Goal: Task Accomplishment & Management: Use online tool/utility

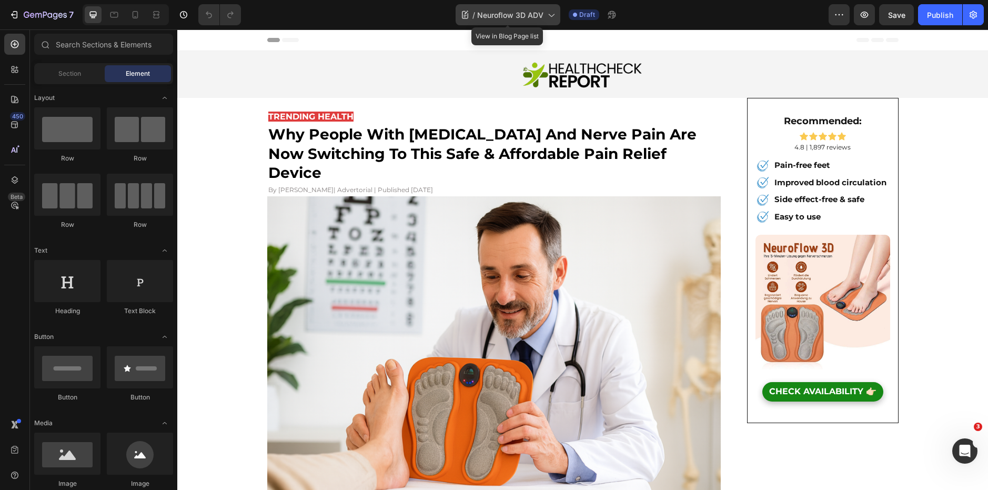
click at [506, 9] on span "Neuroflow 3D ADV" at bounding box center [510, 14] width 66 height 11
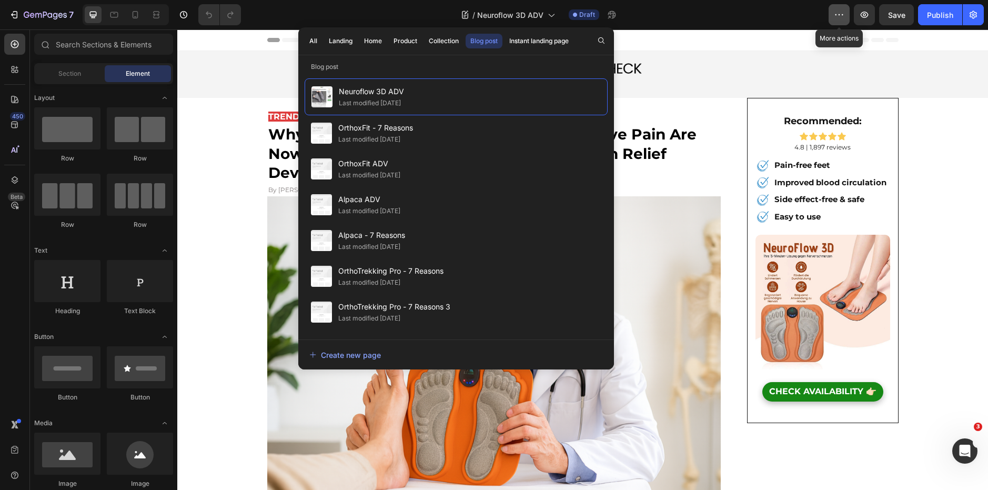
click at [839, 16] on icon "button" at bounding box center [839, 14] width 11 height 11
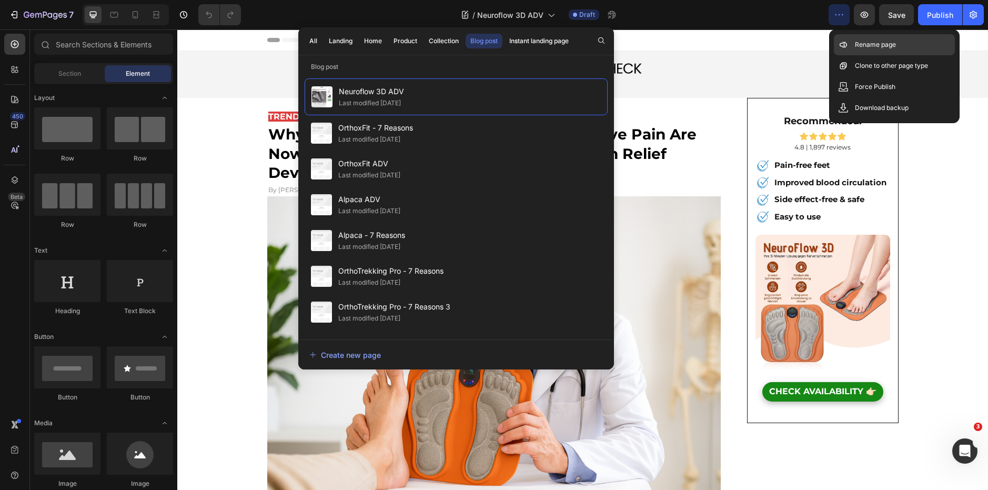
click at [875, 42] on p "Rename page" at bounding box center [875, 44] width 41 height 11
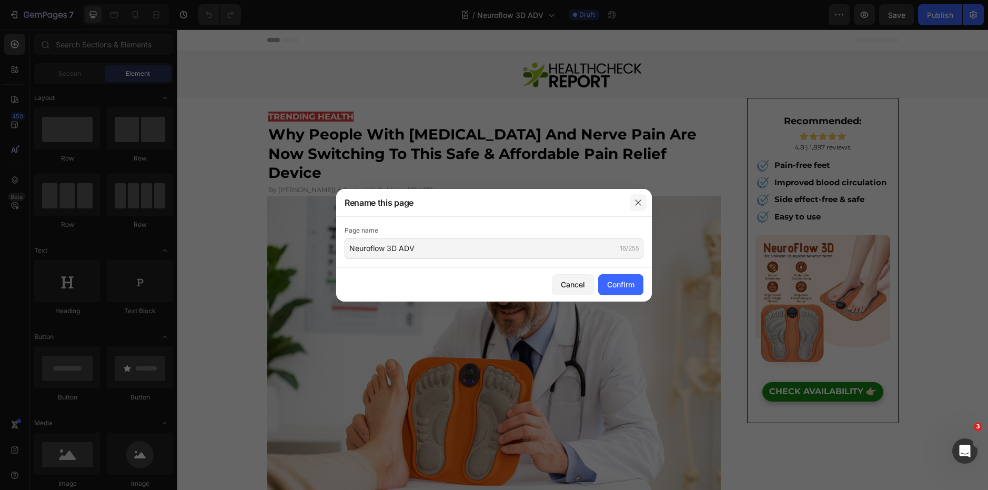
click at [635, 204] on icon "button" at bounding box center [638, 202] width 8 height 8
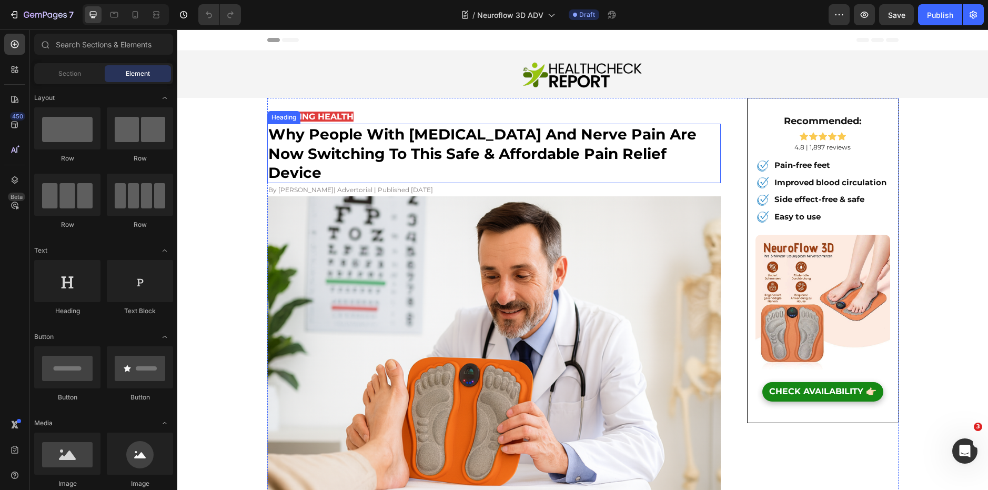
click at [495, 157] on strong "why people with [MEDICAL_DATA] and nerve pain are now switching to this safe & …" at bounding box center [482, 153] width 428 height 56
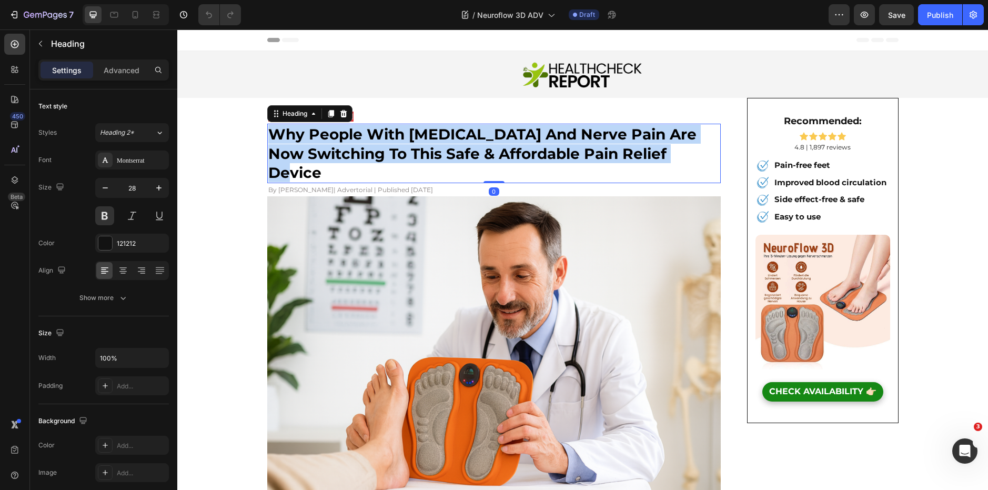
click at [495, 157] on strong "why people with [MEDICAL_DATA] and nerve pain are now switching to this safe & …" at bounding box center [482, 153] width 428 height 56
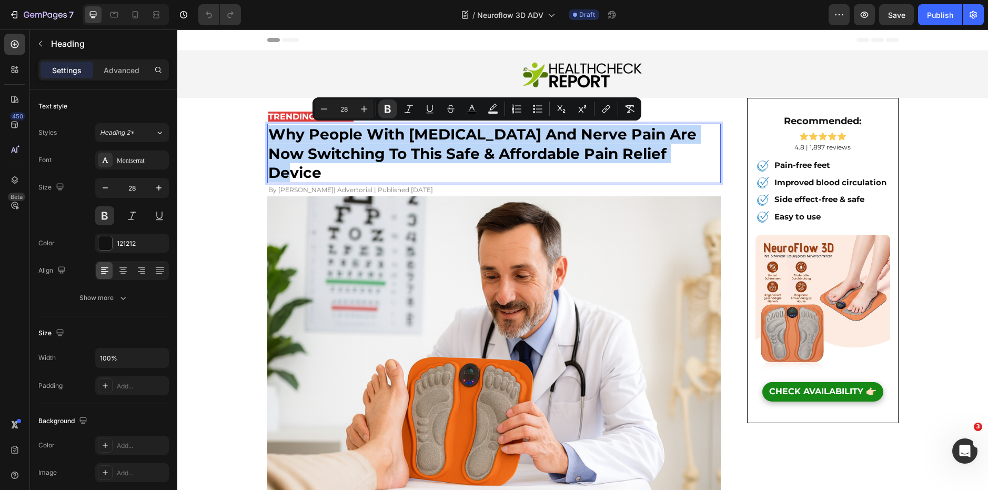
copy strong "why people with [MEDICAL_DATA] and nerve pain are now switching to this safe & …"
click at [380, 186] on span "| Advertorial | Published [DATE]" at bounding box center [382, 190] width 99 height 8
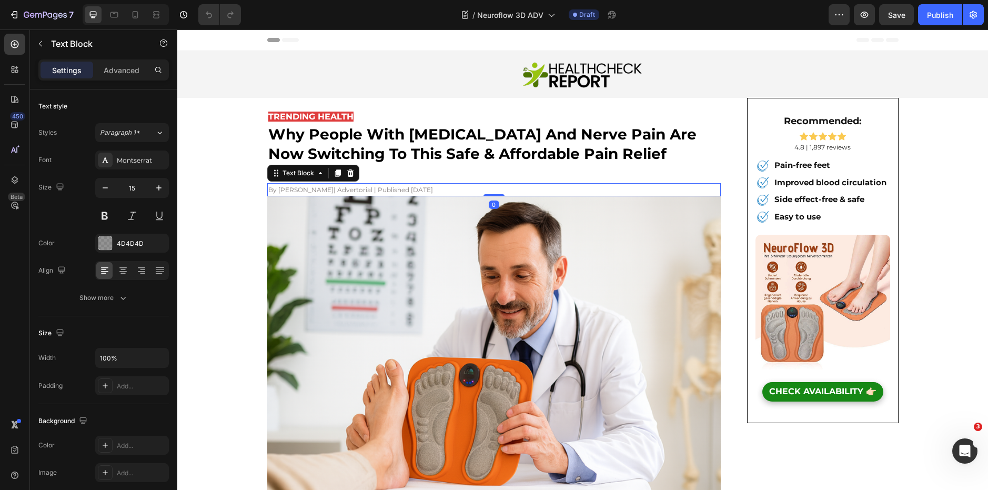
click at [380, 186] on span "| Advertorial | Published [DATE]" at bounding box center [382, 190] width 99 height 8
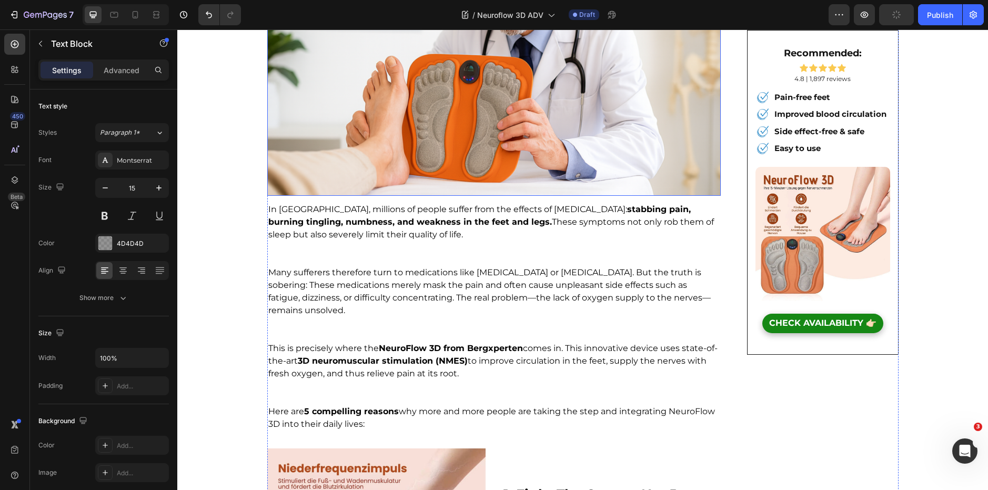
scroll to position [303, 0]
click at [388, 267] on span "Many sufferers therefore turn to medications like [MEDICAL_DATA] or [MEDICAL_DA…" at bounding box center [489, 291] width 442 height 48
click at [391, 316] on p at bounding box center [494, 328] width 452 height 25
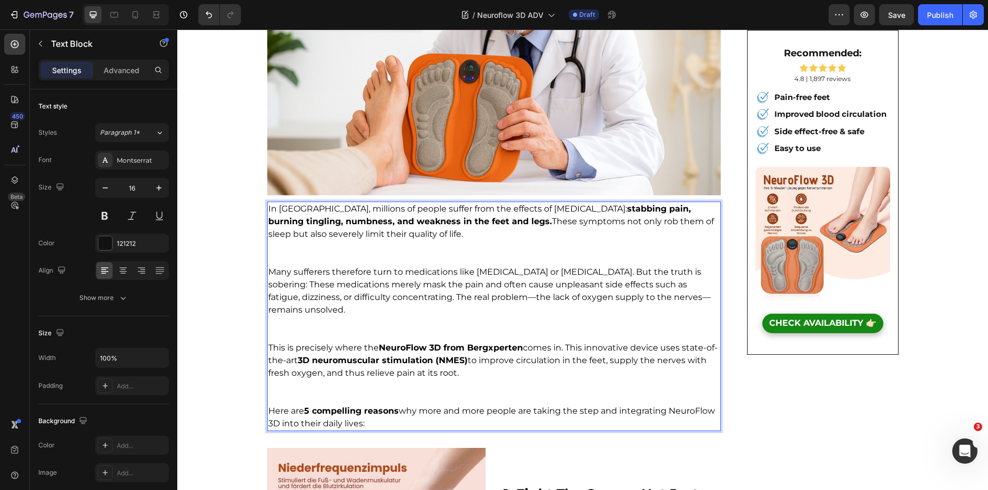
click at [391, 316] on p "⁠⁠⁠⁠⁠⁠⁠" at bounding box center [494, 328] width 452 height 25
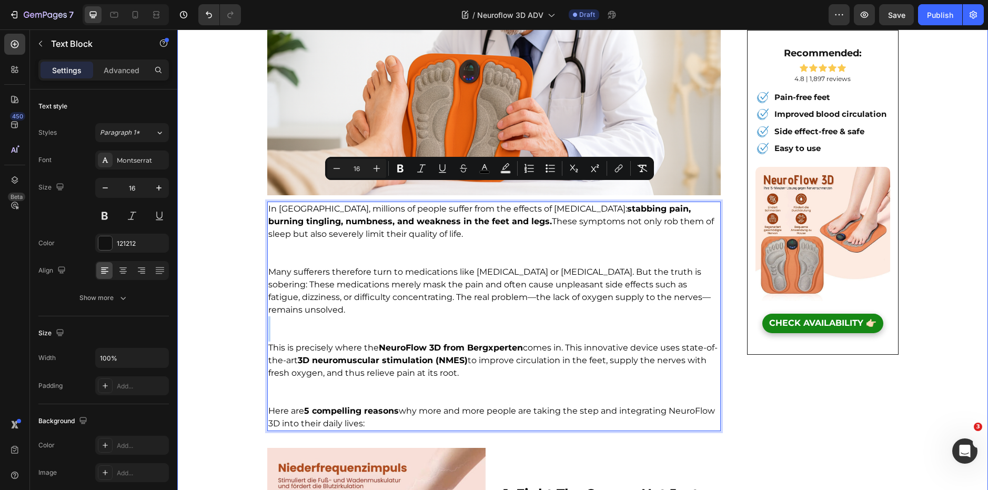
drag, startPoint x: 384, startPoint y: 390, endPoint x: 262, endPoint y: 189, distance: 235.8
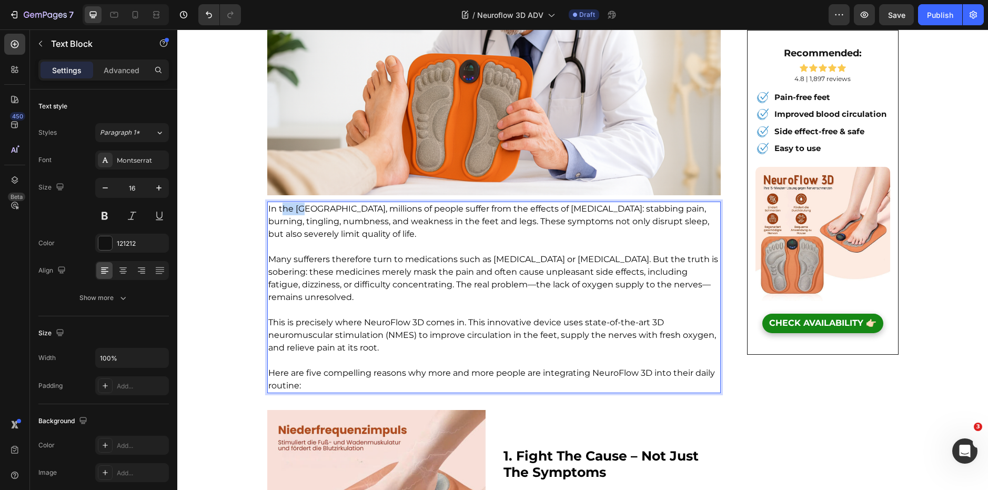
drag, startPoint x: 304, startPoint y: 189, endPoint x: 277, endPoint y: 193, distance: 27.1
click at [277, 204] on span "In the [GEOGRAPHIC_DATA], millions of people suffer from the effects of [MEDICA…" at bounding box center [488, 221] width 441 height 35
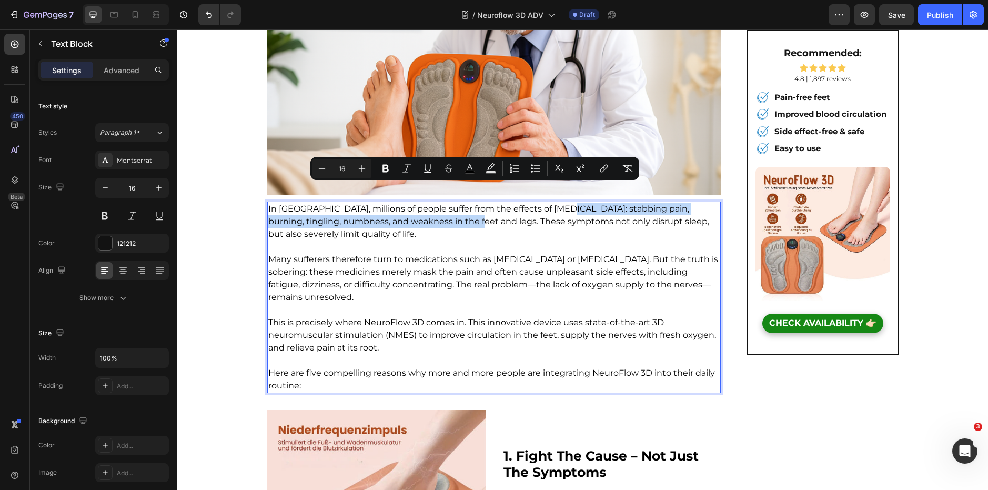
drag, startPoint x: 551, startPoint y: 189, endPoint x: 454, endPoint y: 206, distance: 97.7
click at [454, 206] on span "In [GEOGRAPHIC_DATA], millions of people suffer from the effects of [MEDICAL_DA…" at bounding box center [488, 221] width 441 height 35
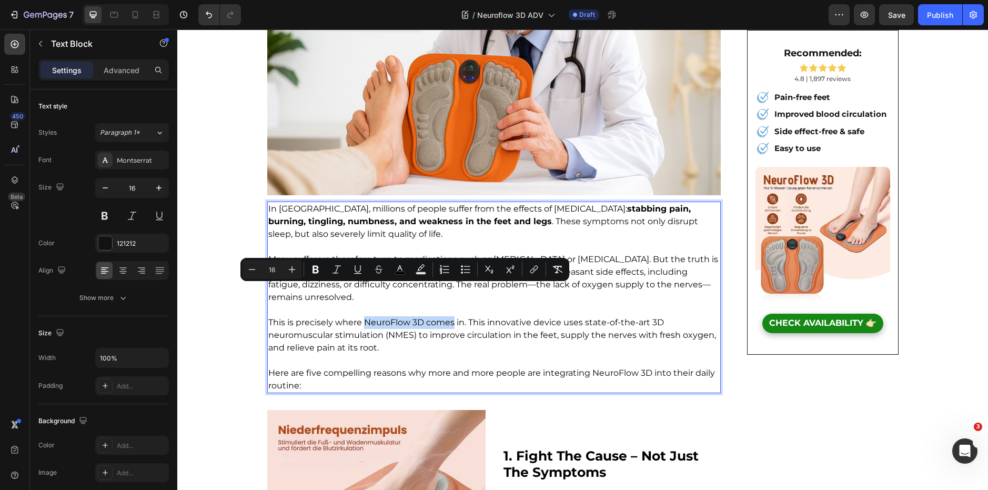
drag, startPoint x: 361, startPoint y: 292, endPoint x: 450, endPoint y: 292, distance: 88.9
click at [450, 317] on span "This is precisely where NeuroFlow 3D comes in. This innovative device uses stat…" at bounding box center [492, 334] width 448 height 35
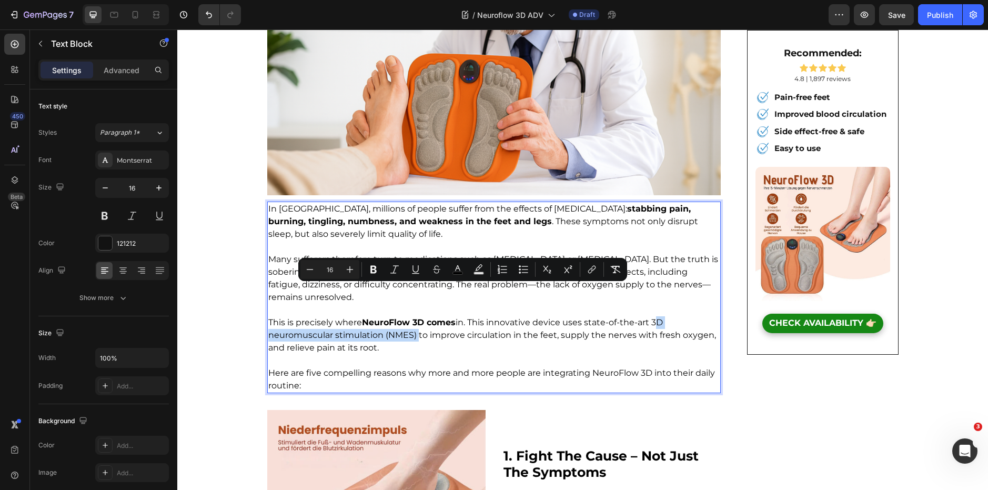
drag, startPoint x: 650, startPoint y: 290, endPoint x: 412, endPoint y: 303, distance: 238.6
click at [412, 317] on span "This is precisely where NeuroFlow 3D comes in. This innovative device uses stat…" at bounding box center [492, 334] width 448 height 35
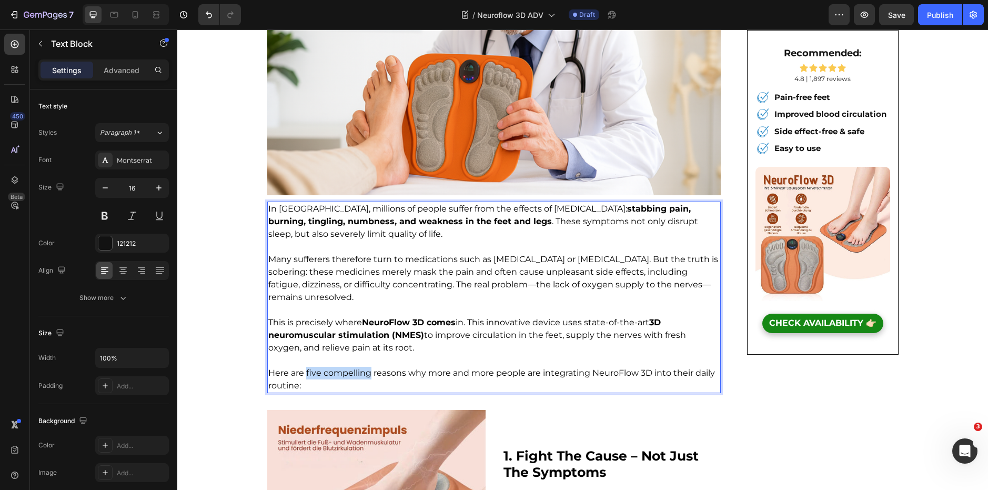
drag, startPoint x: 303, startPoint y: 339, endPoint x: 367, endPoint y: 343, distance: 64.3
click at [367, 368] on span "Here are five compelling reasons why more and more people are integrating Neuro…" at bounding box center [491, 379] width 447 height 23
drag, startPoint x: 403, startPoint y: 342, endPoint x: 301, endPoint y: 340, distance: 102.1
click at [301, 368] on span "Here are five compelling reasons why more and more people are integrating Neuro…" at bounding box center [491, 379] width 447 height 23
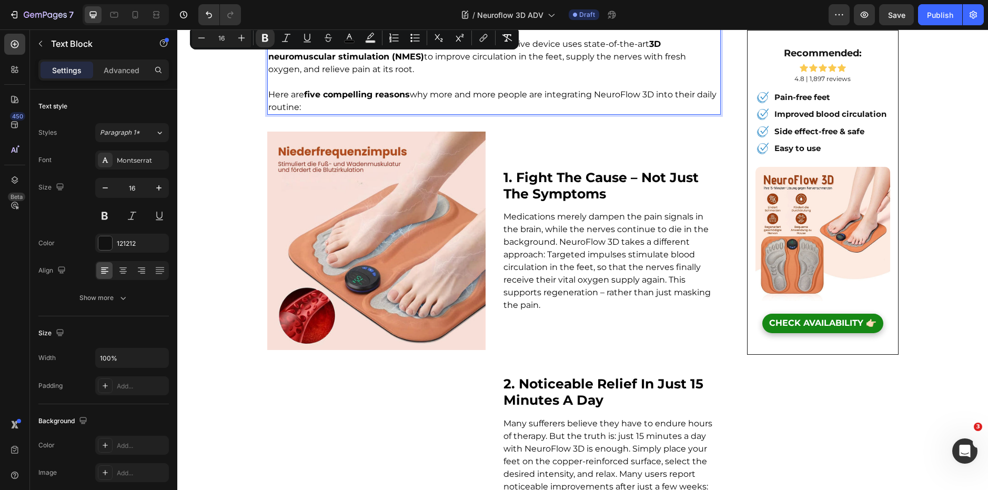
scroll to position [581, 0]
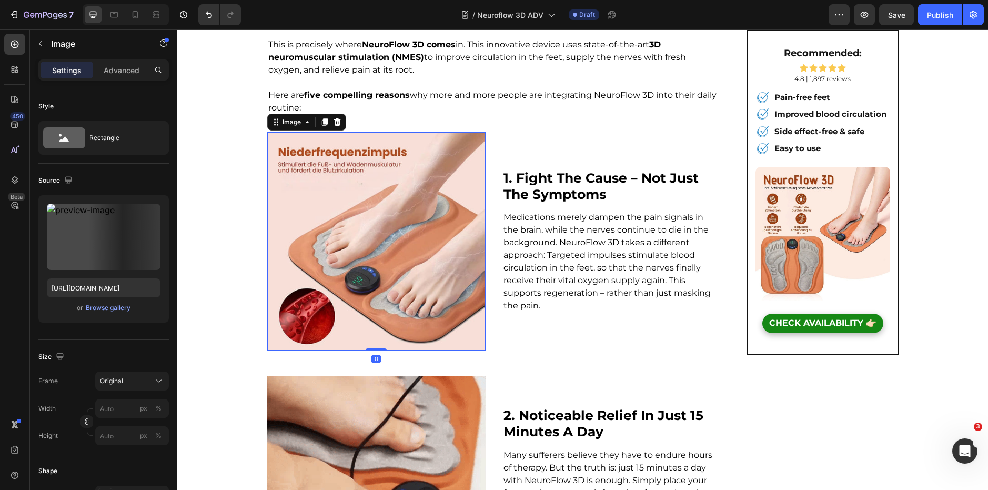
click at [403, 223] on img at bounding box center [376, 241] width 218 height 218
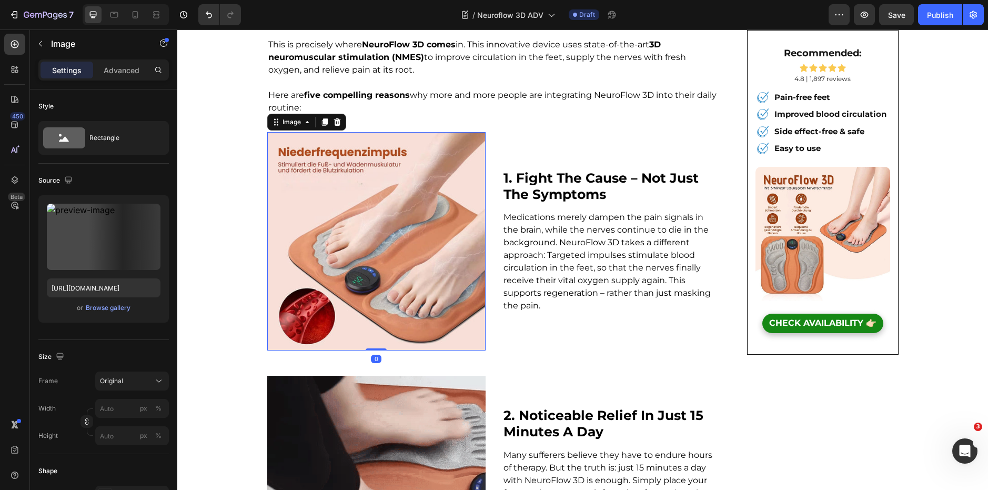
type input "100"
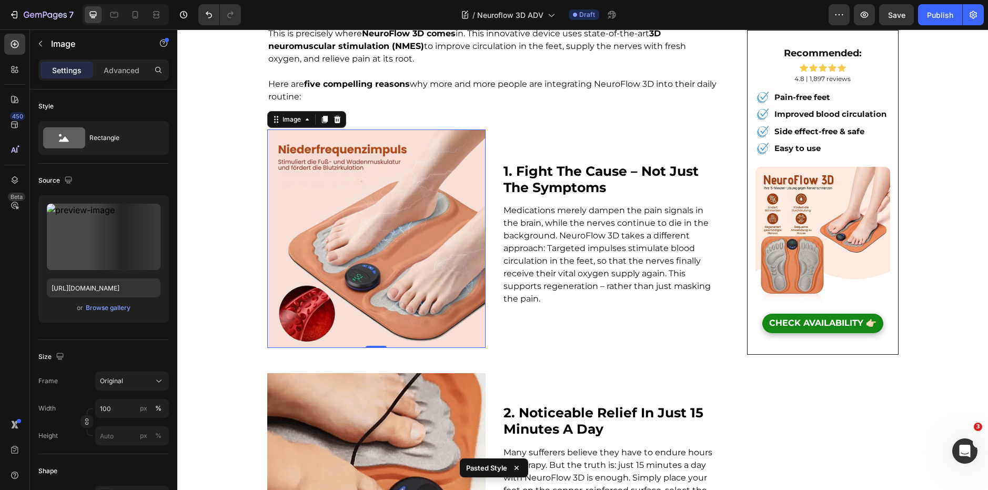
scroll to position [587, 0]
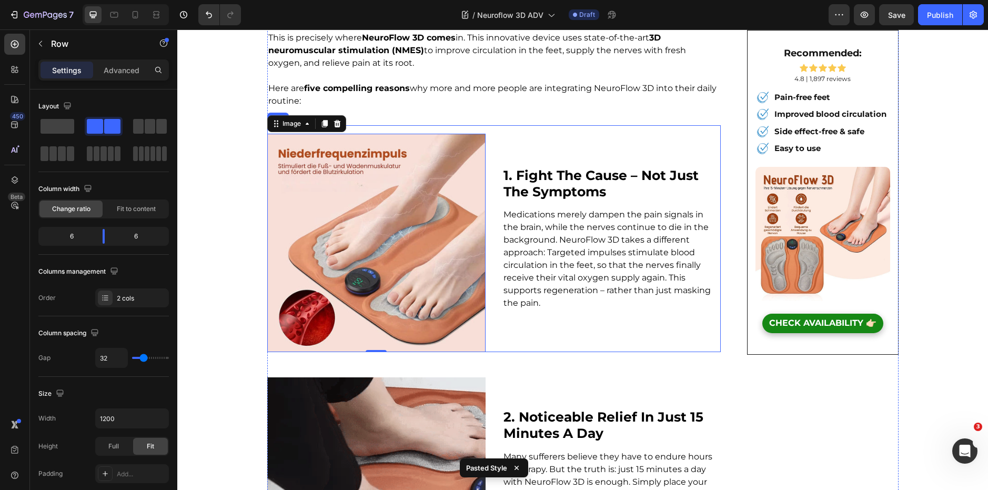
click at [525, 125] on div "1. fight the cause – not just the symptoms Heading Medications merely dampen th…" at bounding box center [611, 238] width 218 height 227
click at [361, 176] on img at bounding box center [376, 243] width 218 height 218
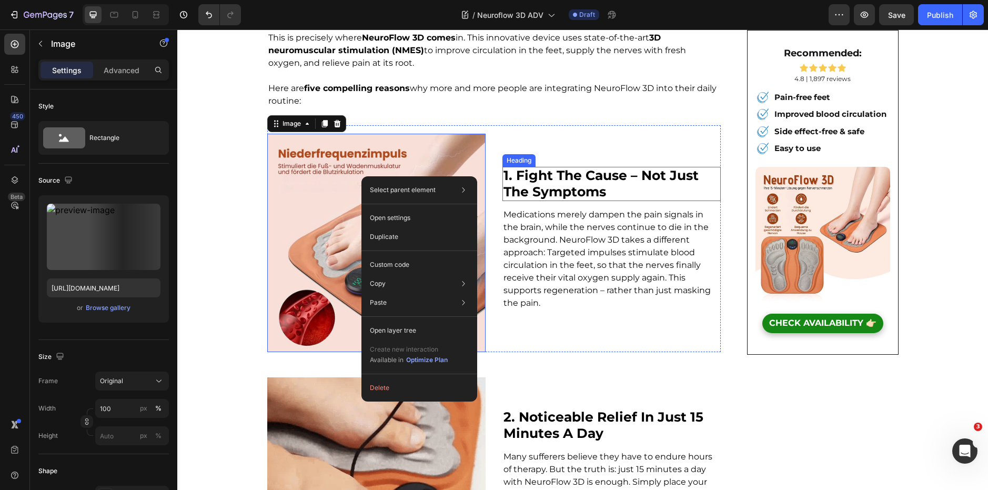
click at [574, 167] on strong "1. fight the cause – not just the symptoms" at bounding box center [600, 183] width 195 height 32
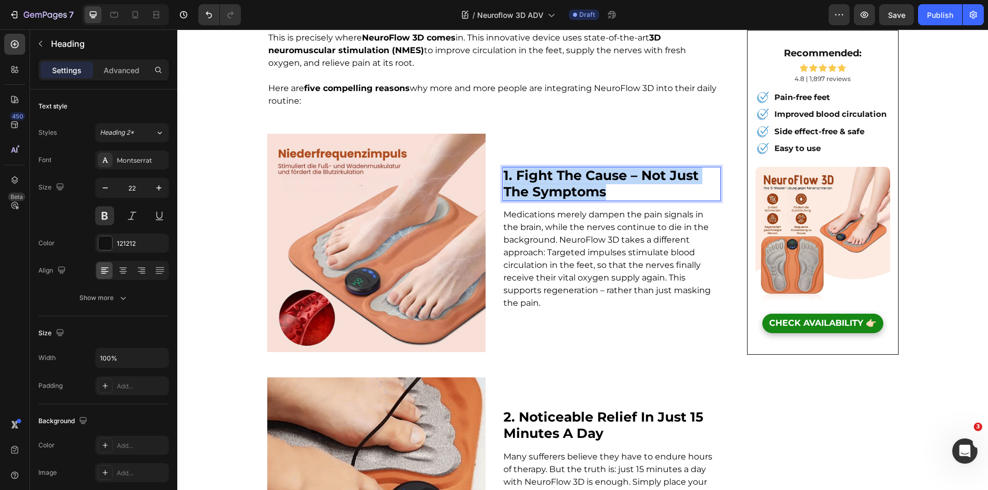
click at [574, 167] on strong "1. fight the cause – not just the symptoms" at bounding box center [600, 183] width 195 height 32
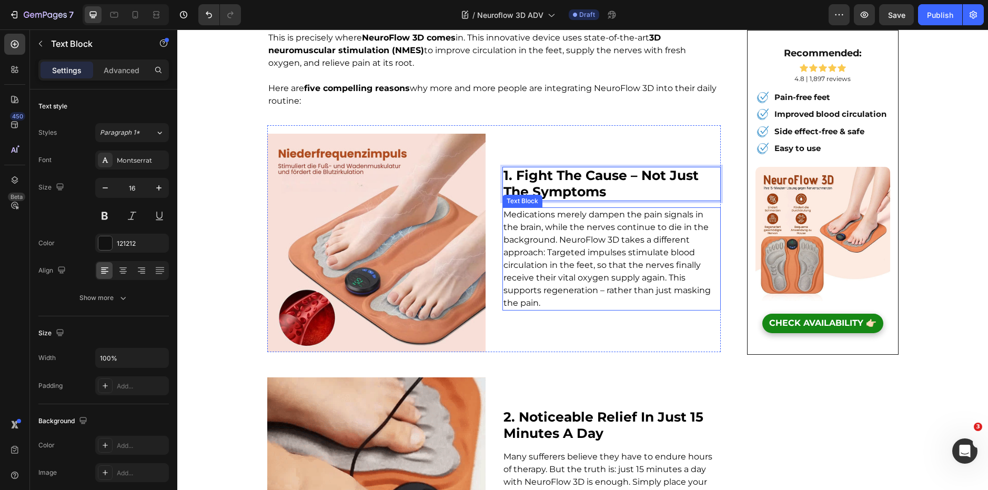
click at [600, 253] on p "Medications merely dampen the pain signals in the brain, while the nerves conti…" at bounding box center [611, 258] width 216 height 101
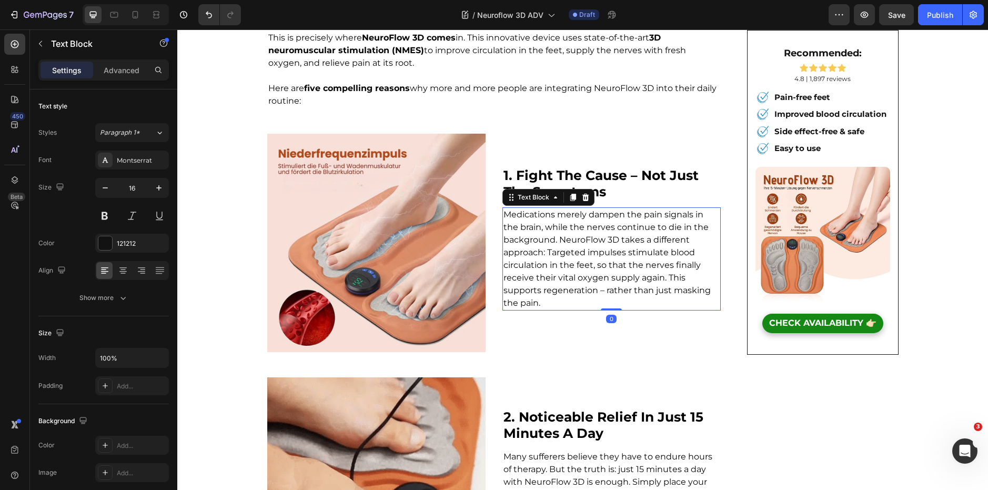
click at [600, 253] on p "Medications merely dampen the pain signals in the brain, while the nerves conti…" at bounding box center [611, 258] width 216 height 101
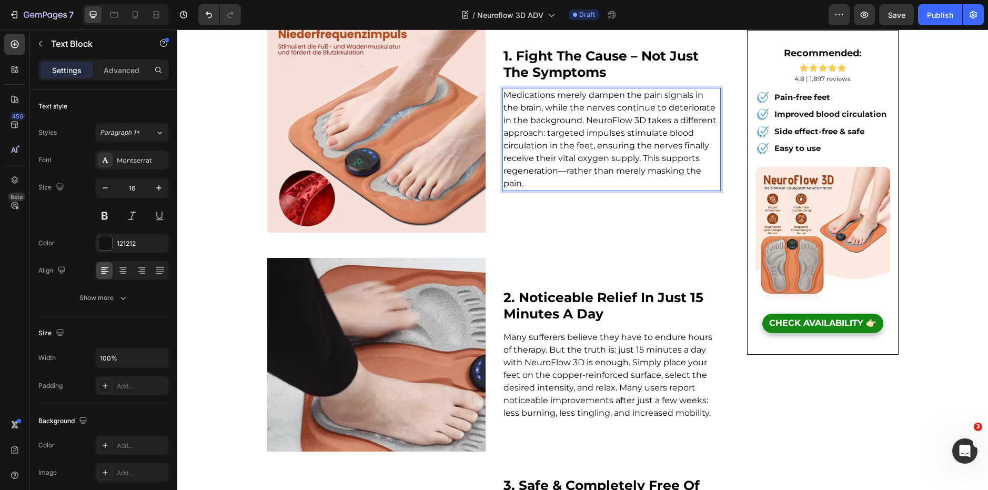
scroll to position [716, 0]
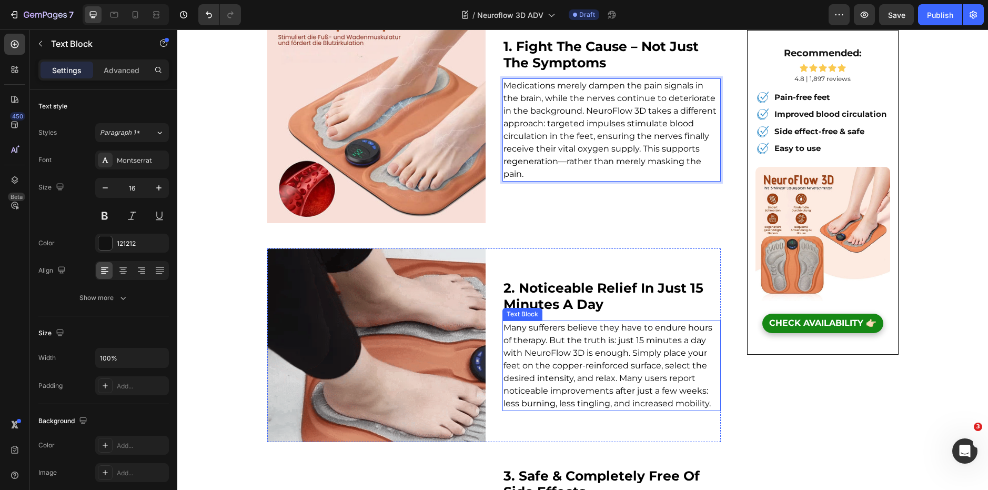
click at [547, 341] on span "Many sufferers believe they have to endure hours of therapy. But the truth is: …" at bounding box center [607, 365] width 209 height 86
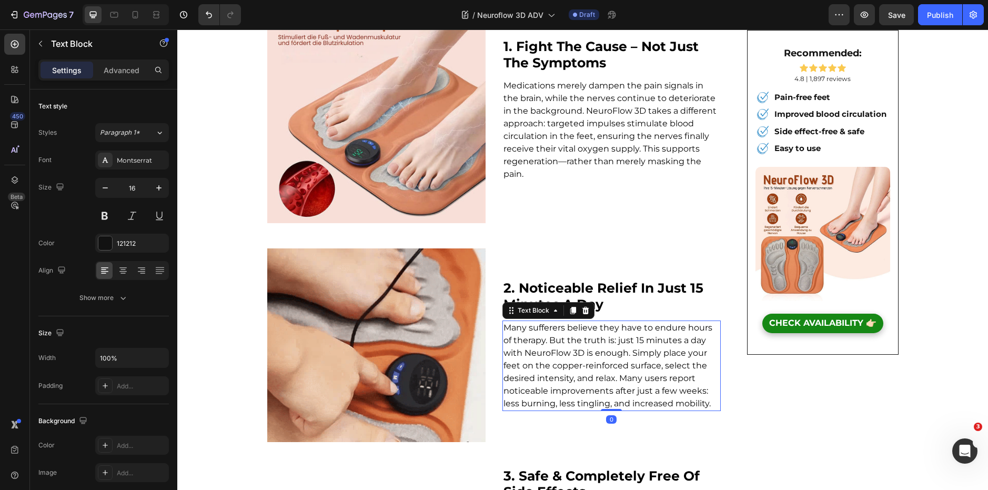
click at [547, 341] on span "Many sufferers believe they have to endure hours of therapy. But the truth is: …" at bounding box center [607, 365] width 209 height 86
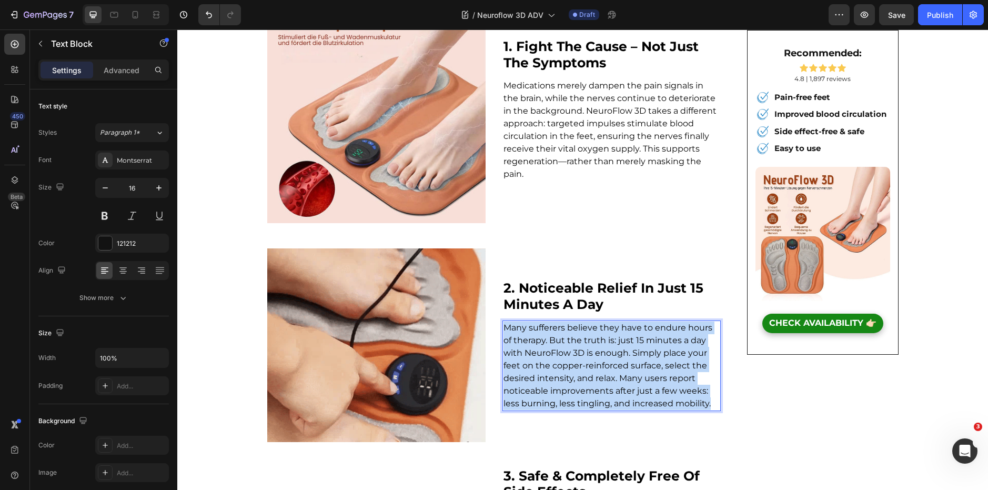
click at [547, 341] on span "Many sufferers believe they have to endure hours of therapy. But the truth is: …" at bounding box center [607, 365] width 209 height 86
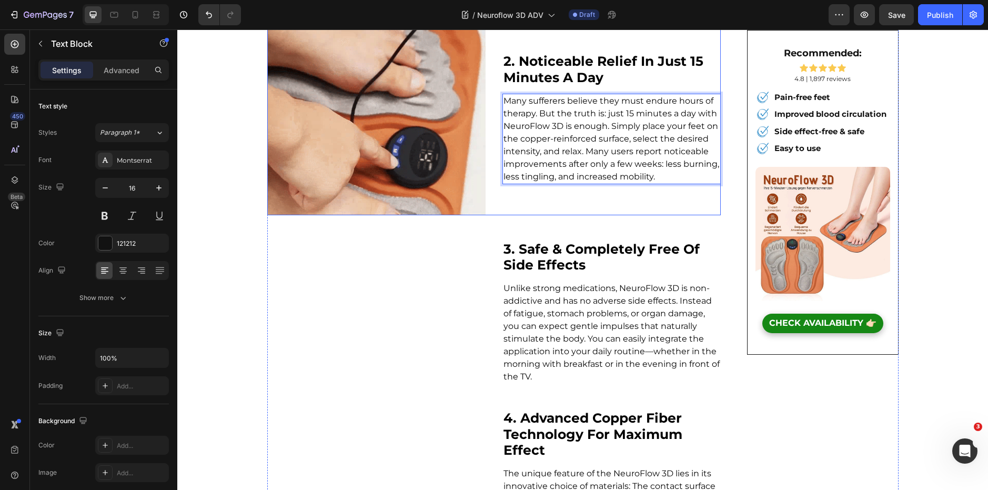
scroll to position [942, 0]
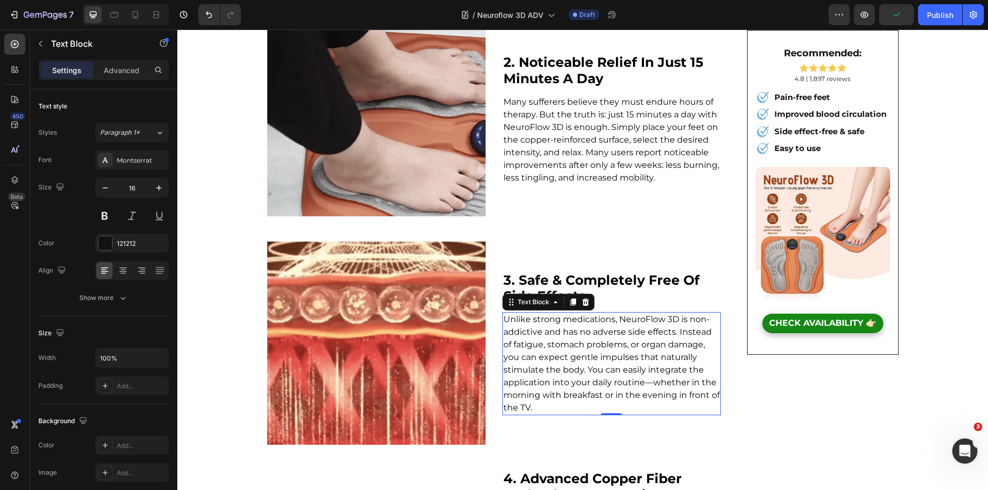
click at [533, 343] on p "Unlike strong medications, NeuroFlow 3D is non-addictive and has no adverse sid…" at bounding box center [611, 363] width 216 height 101
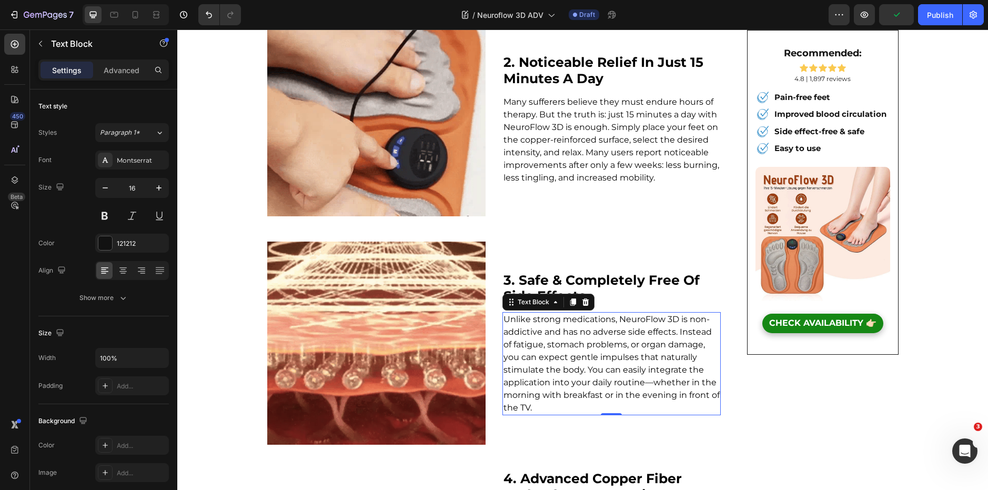
click at [533, 343] on p "Unlike strong medications, NeuroFlow 3D is non-addictive and has no adverse sid…" at bounding box center [611, 363] width 216 height 101
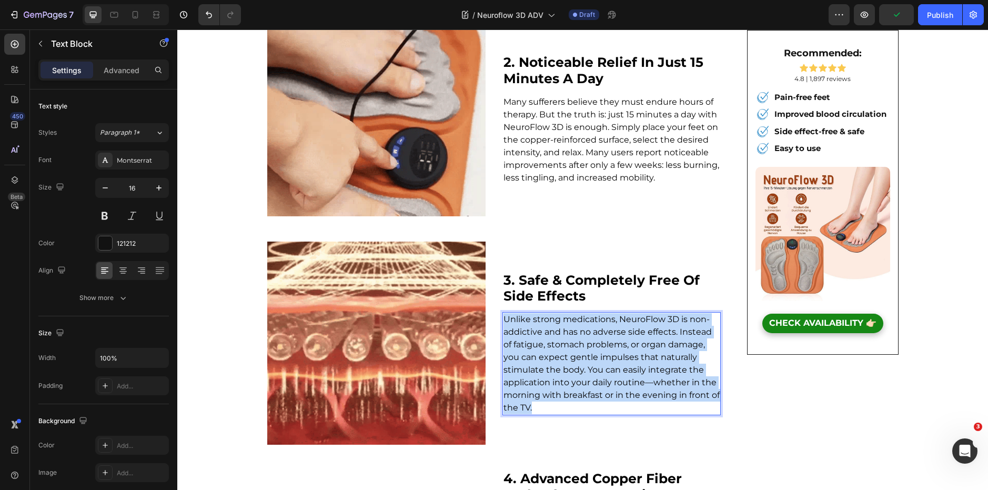
click at [533, 343] on p "Unlike strong medications, NeuroFlow 3D is non-addictive and has no adverse sid…" at bounding box center [611, 363] width 216 height 101
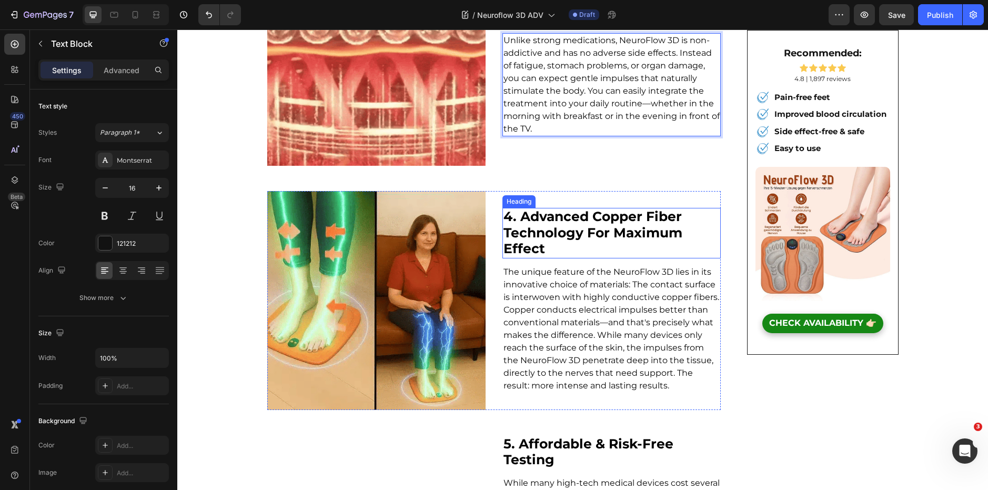
scroll to position [1222, 0]
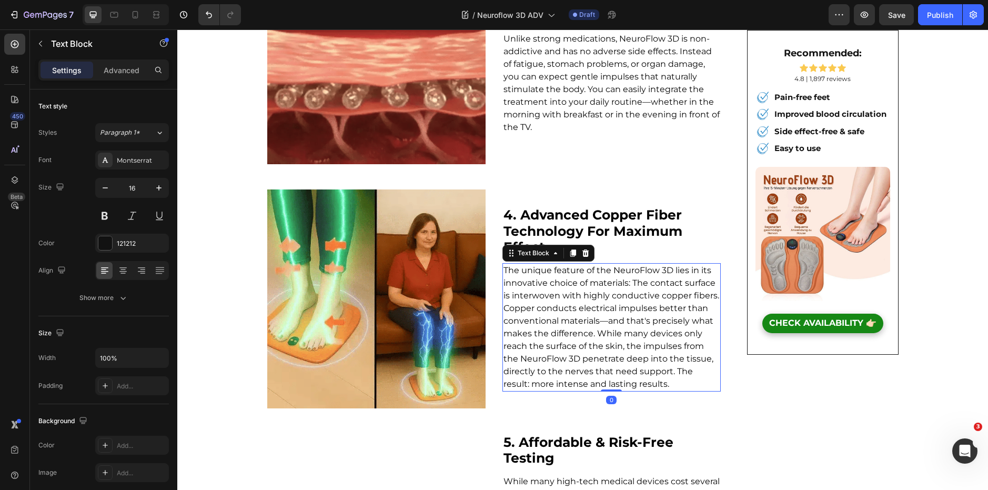
click at [582, 304] on span "The unique feature of the NeuroFlow 3D lies in its innovative choice of materia…" at bounding box center [611, 327] width 216 height 124
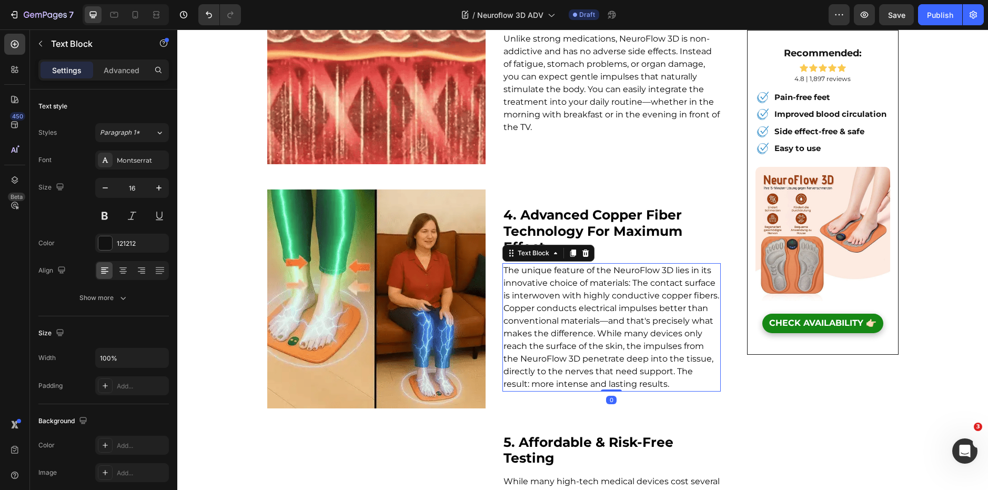
click at [582, 304] on span "The unique feature of the NeuroFlow 3D lies in its innovative choice of materia…" at bounding box center [611, 327] width 216 height 124
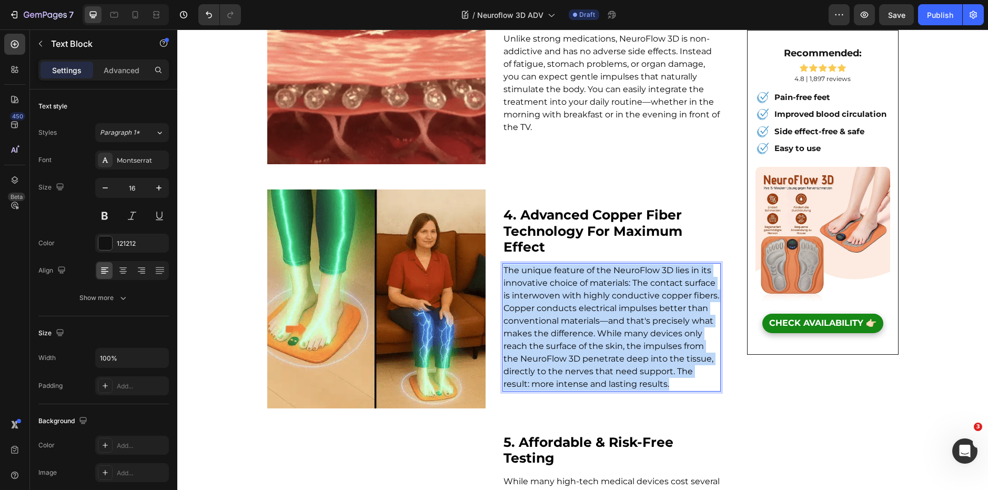
click at [581, 304] on span "The unique feature of the NeuroFlow 3D lies in its innovative choice of materia…" at bounding box center [611, 327] width 216 height 124
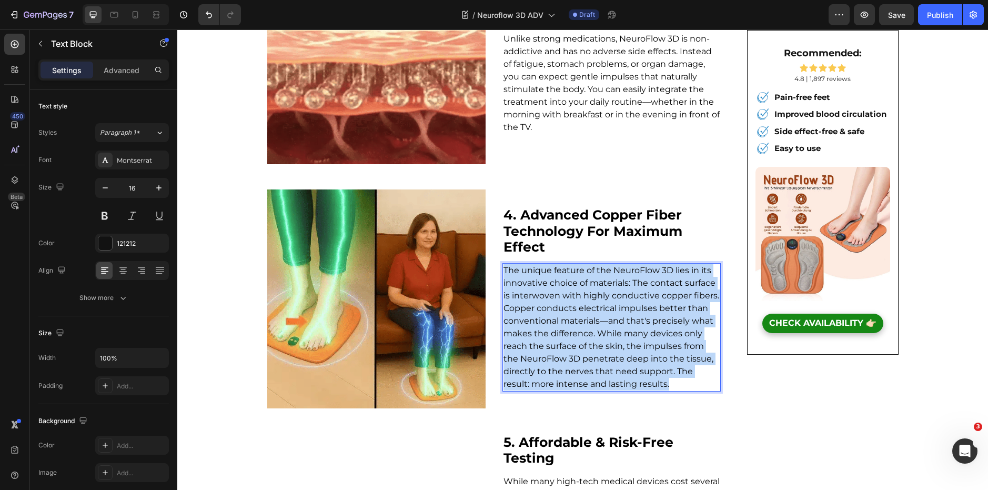
click at [581, 304] on span "The unique feature of the NeuroFlow 3D lies in its innovative choice of materia…" at bounding box center [611, 327] width 216 height 124
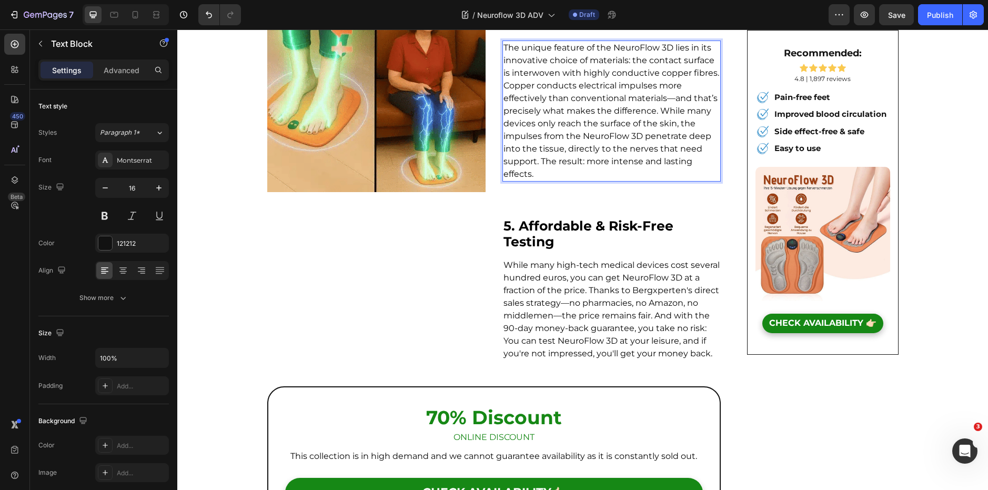
scroll to position [1439, 0]
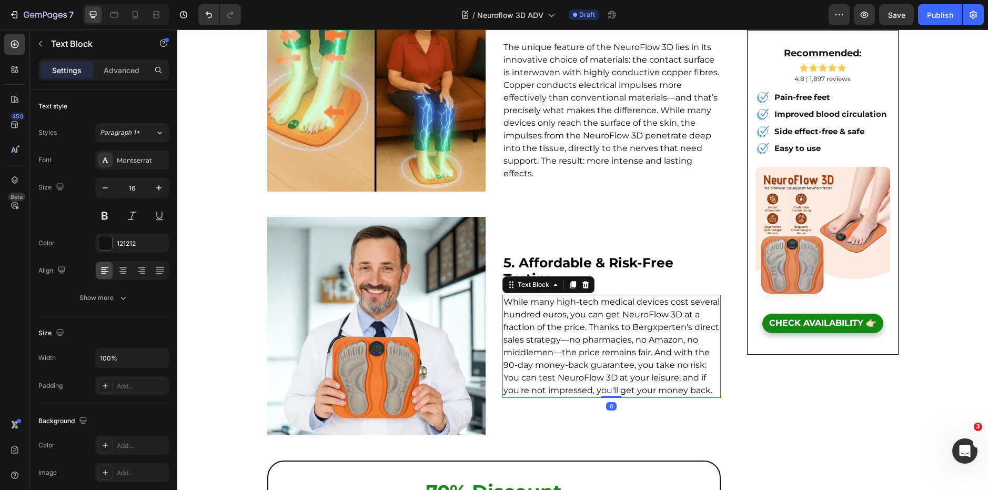
click at [552, 297] on span "While many high-tech medical devices cost several hundred euros, you can get Ne…" at bounding box center [611, 346] width 216 height 98
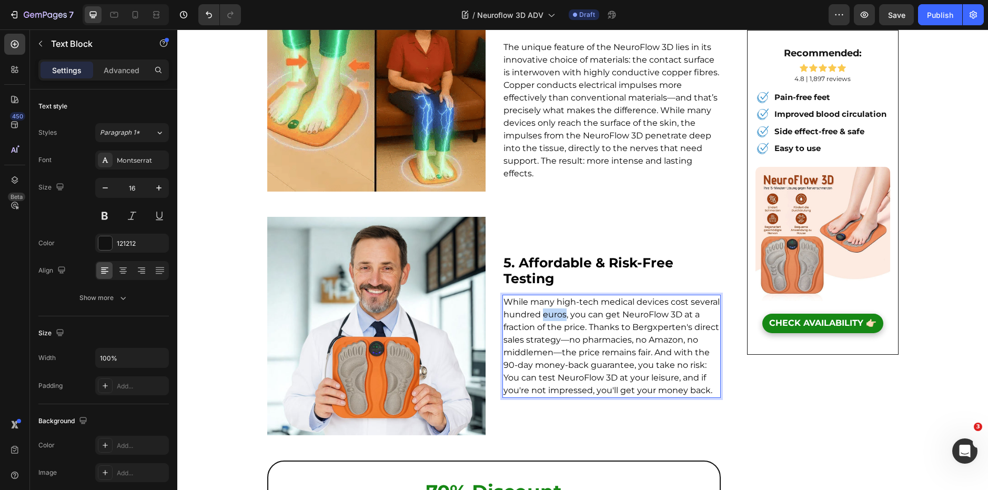
click at [552, 297] on span "While many high-tech medical devices cost several hundred euros, you can get Ne…" at bounding box center [611, 346] width 216 height 98
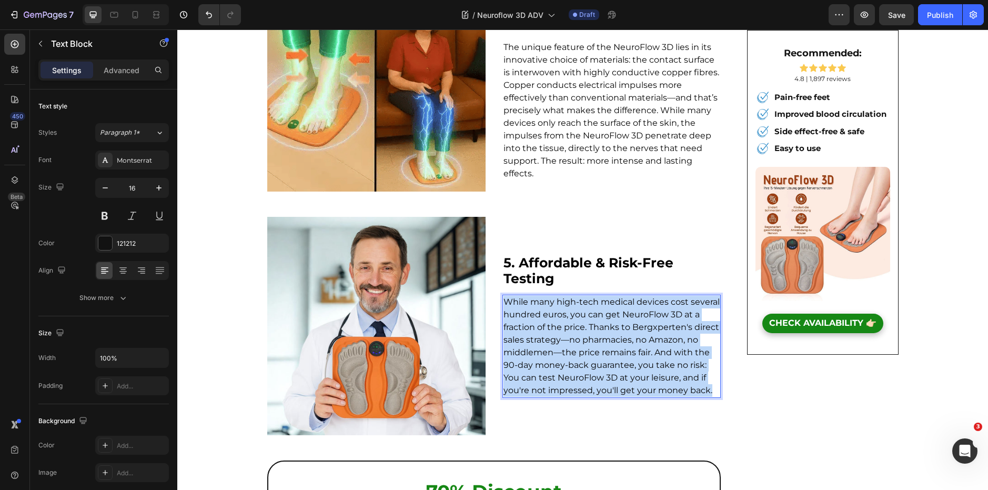
click at [552, 297] on span "While many high-tech medical devices cost several hundred euros, you can get Ne…" at bounding box center [611, 346] width 216 height 98
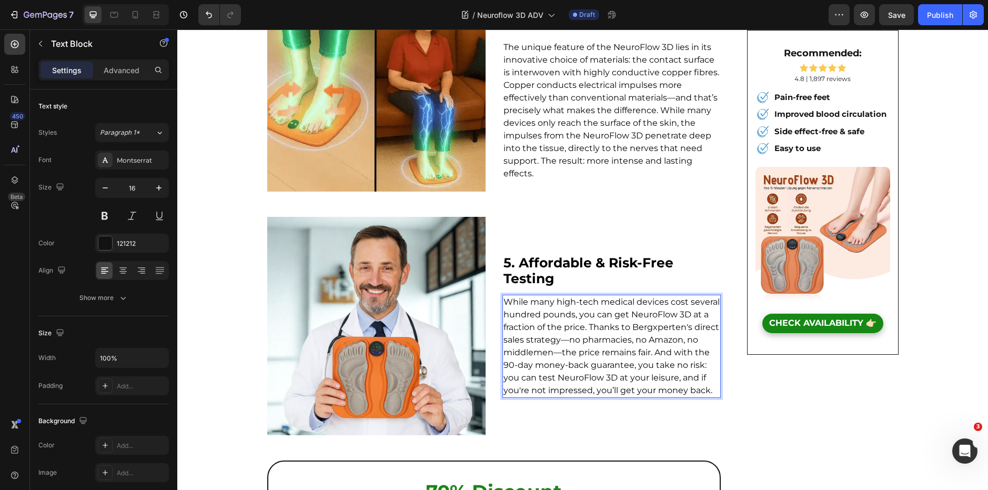
click at [550, 297] on span "While many high-tech medical devices cost several hundred pounds, you can get N…" at bounding box center [611, 346] width 216 height 98
click at [657, 299] on span "While many high-tech medical devices cost several hundred dollars, you can get …" at bounding box center [611, 346] width 216 height 98
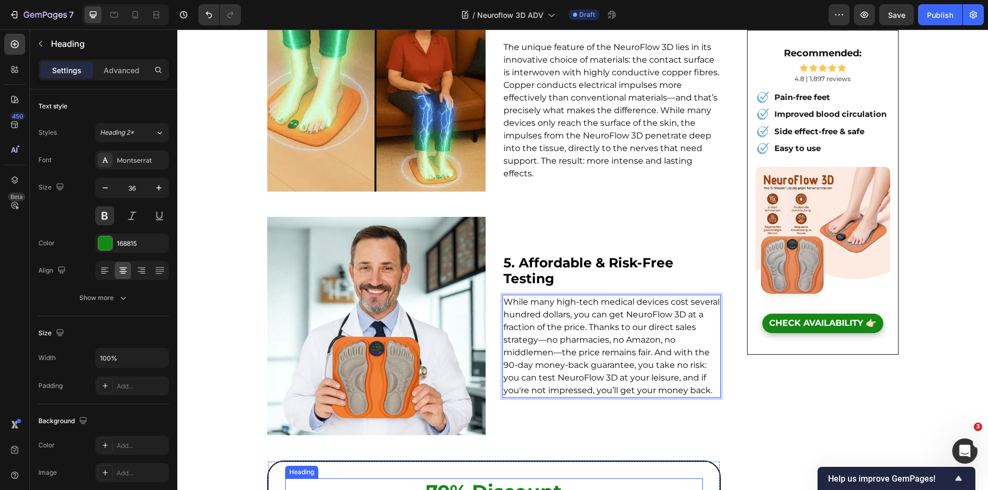
click at [432, 478] on h2 "70% discount" at bounding box center [494, 491] width 418 height 27
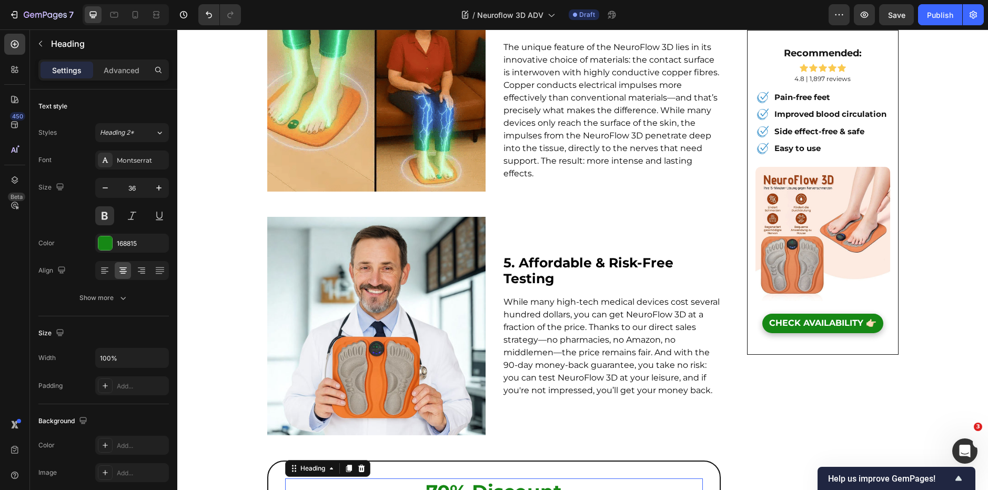
click at [432, 478] on h2 "70% discount" at bounding box center [494, 491] width 418 height 27
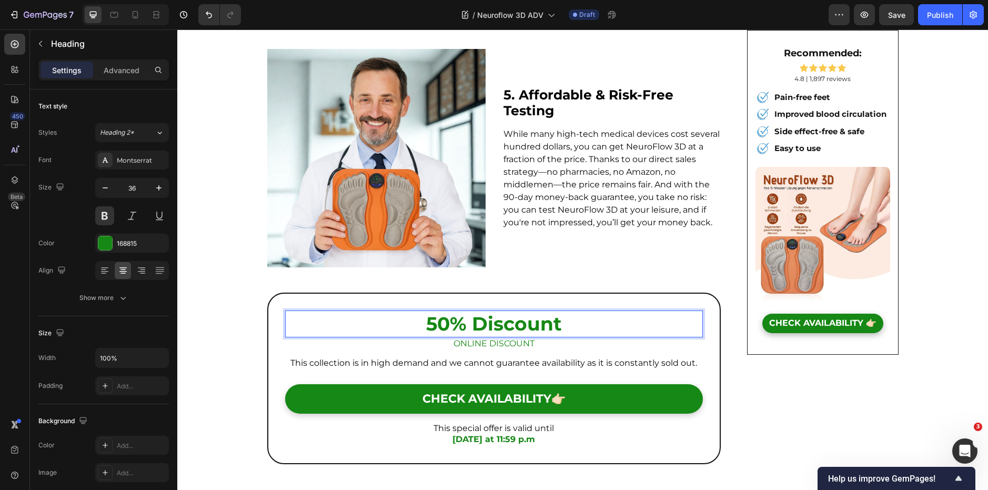
scroll to position [1616, 0]
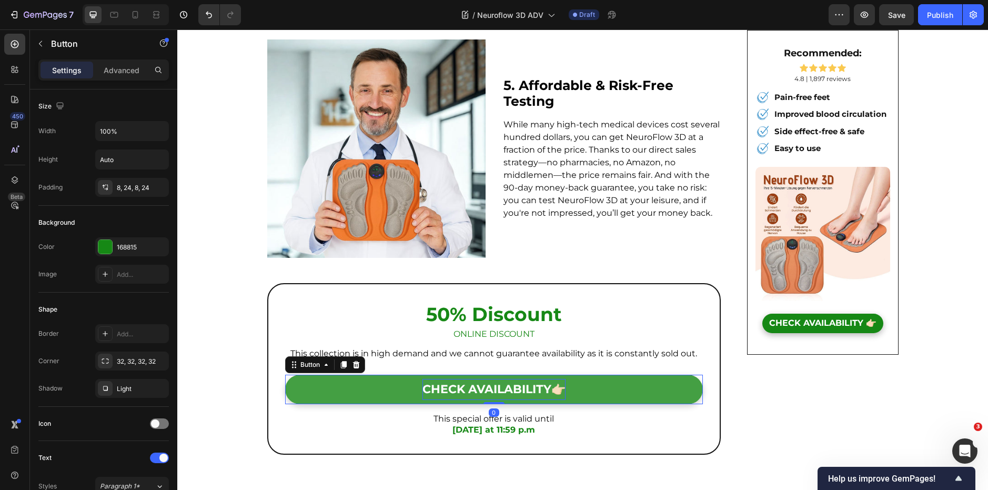
click at [465, 382] on span "CHECK AVAILABILITY👉🏻" at bounding box center [493, 389] width 143 height 14
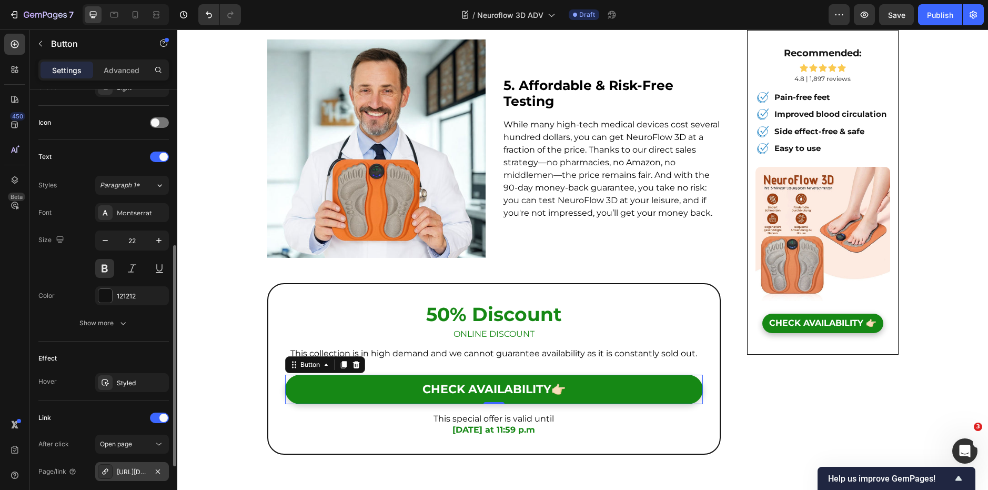
scroll to position [301, 0]
click at [133, 470] on div "[URL][DOMAIN_NAME]" at bounding box center [132, 470] width 31 height 9
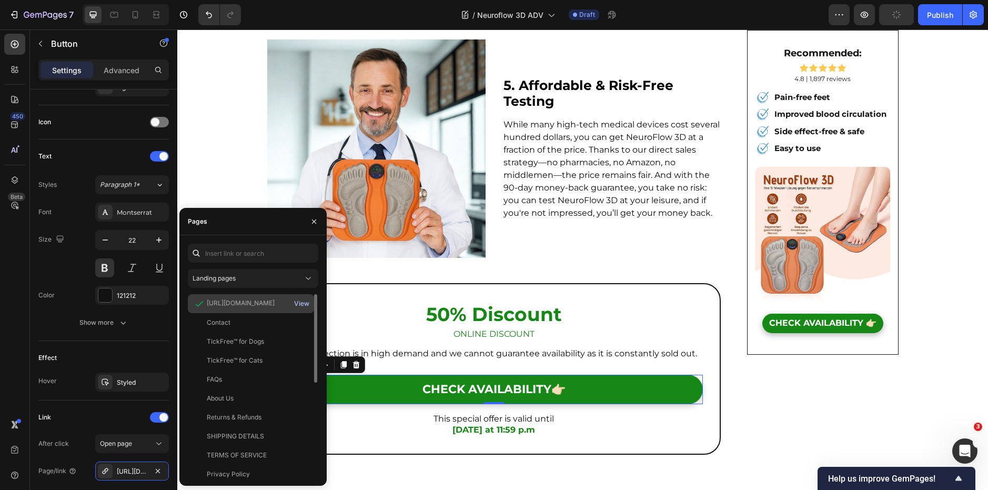
click at [303, 305] on div "View" at bounding box center [301, 303] width 15 height 9
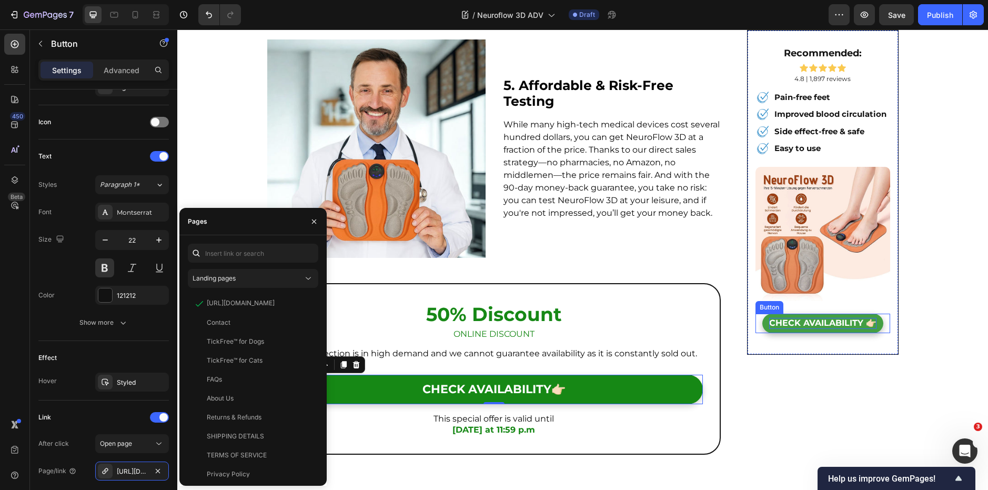
click at [805, 323] on span "CHECK AVAILABILITY 👉🏻" at bounding box center [822, 323] width 107 height 10
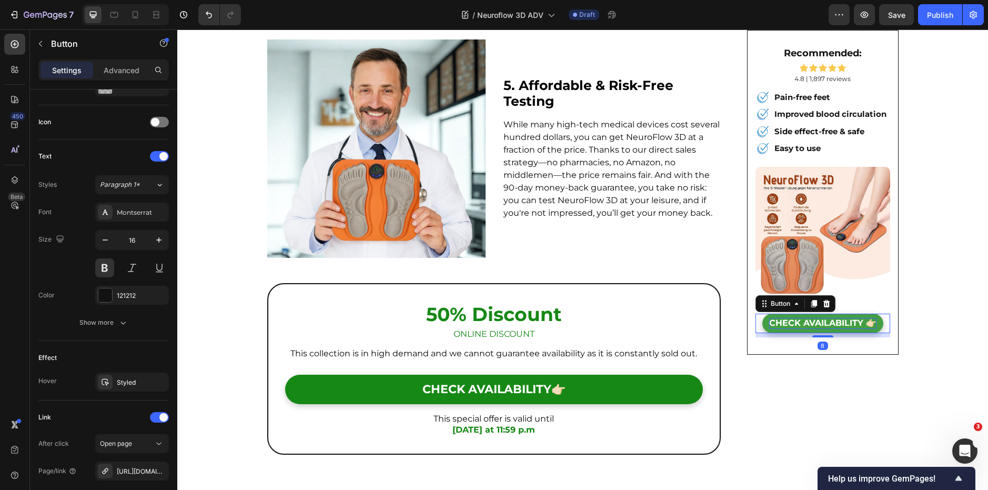
click at [804, 324] on span "CHECK AVAILABILITY 👉🏻" at bounding box center [822, 323] width 107 height 10
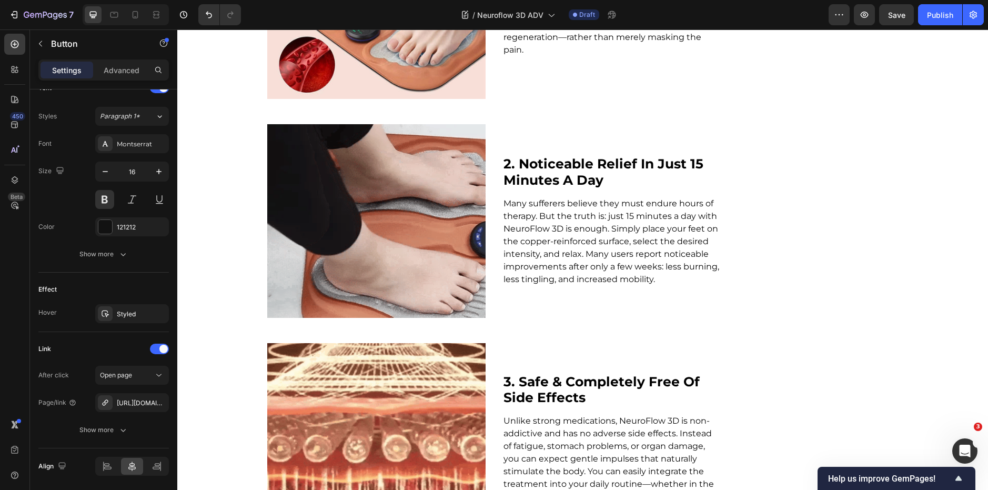
scroll to position [754, 0]
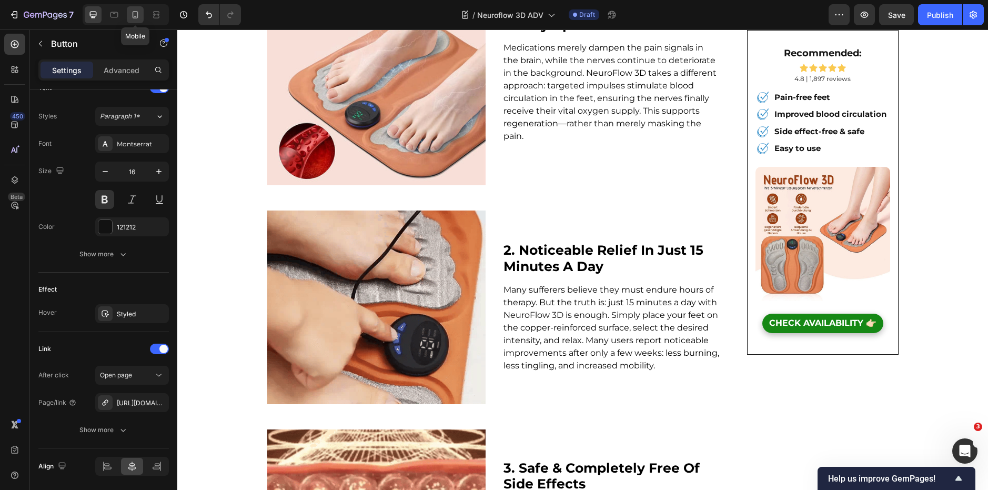
click at [140, 12] on icon at bounding box center [135, 14] width 11 height 11
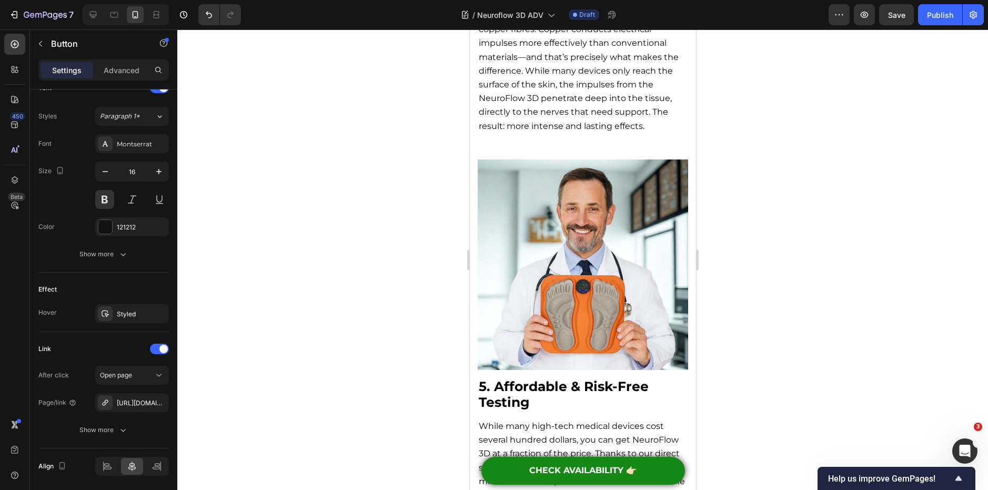
scroll to position [2139, 0]
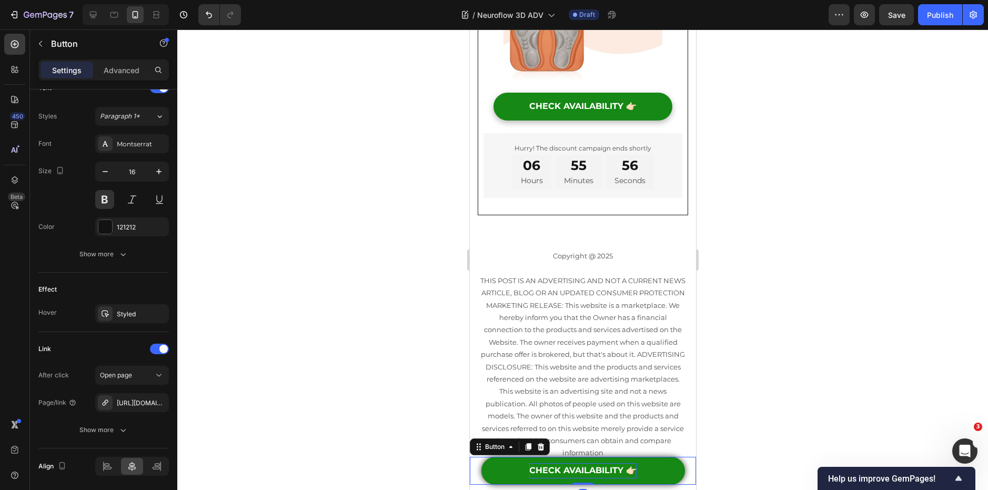
click at [574, 469] on span "CHECK AVAILABILITY 👉🏻" at bounding box center [582, 470] width 107 height 10
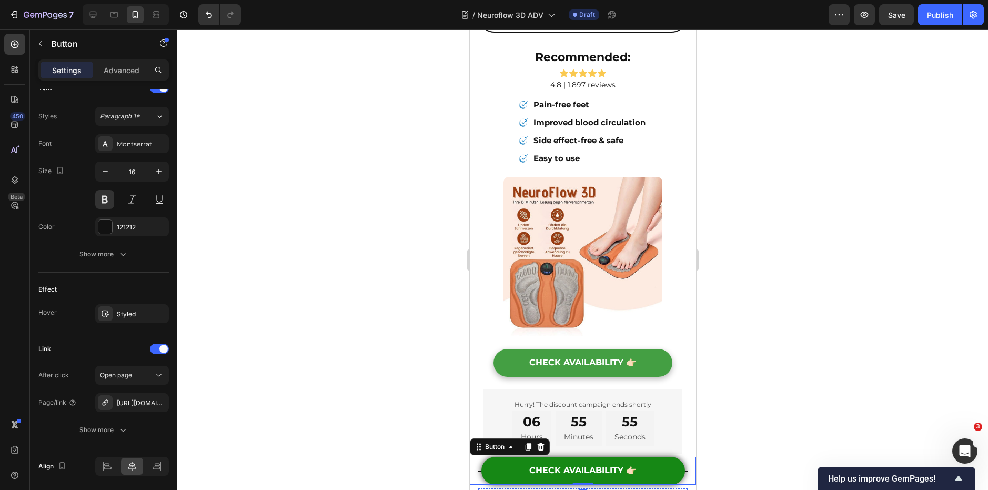
scroll to position [1874, 0]
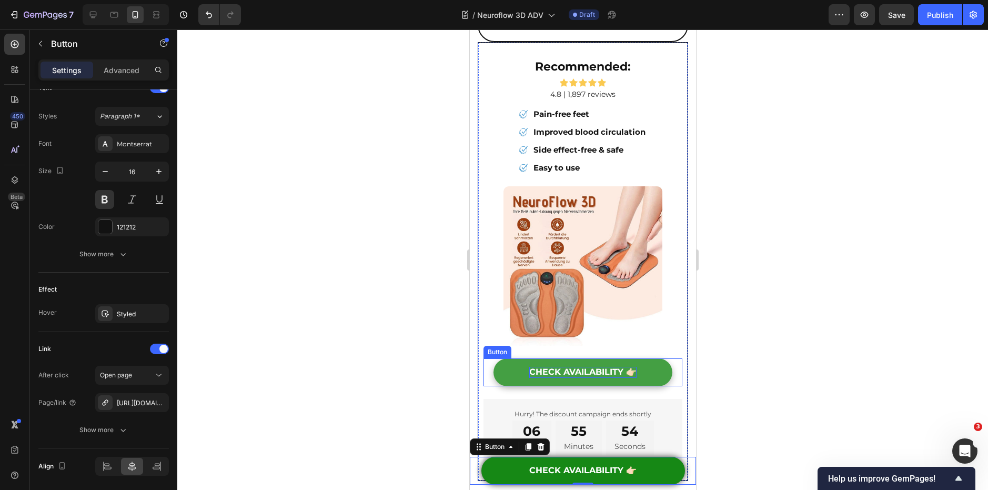
click at [579, 367] on span "CHECK AVAILABILITY 👉🏻" at bounding box center [582, 372] width 107 height 10
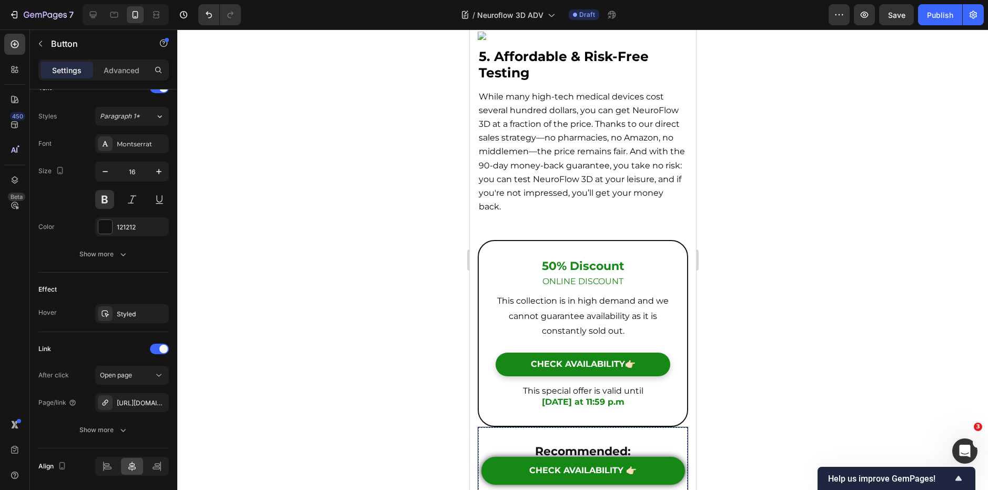
scroll to position [1495, 0]
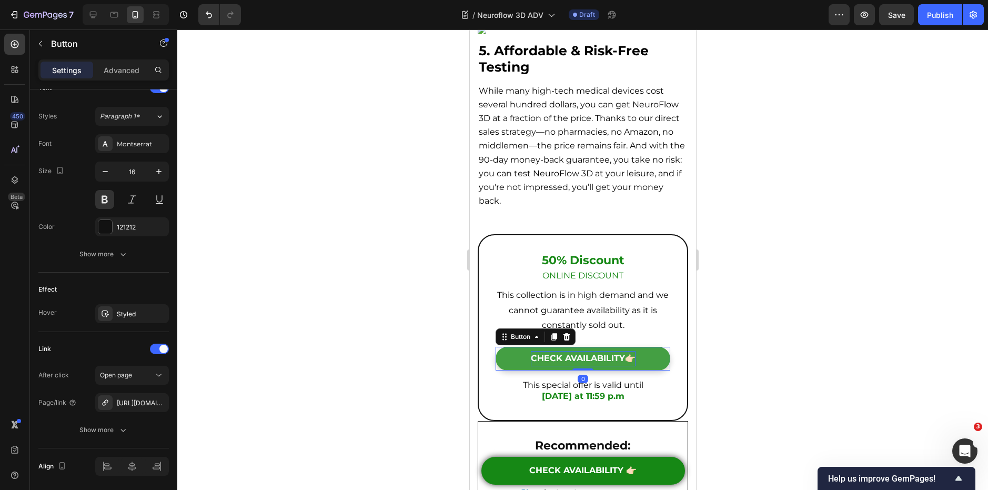
click at [576, 353] on span "CHECK AVAILABILITY👉🏻" at bounding box center [582, 358] width 105 height 10
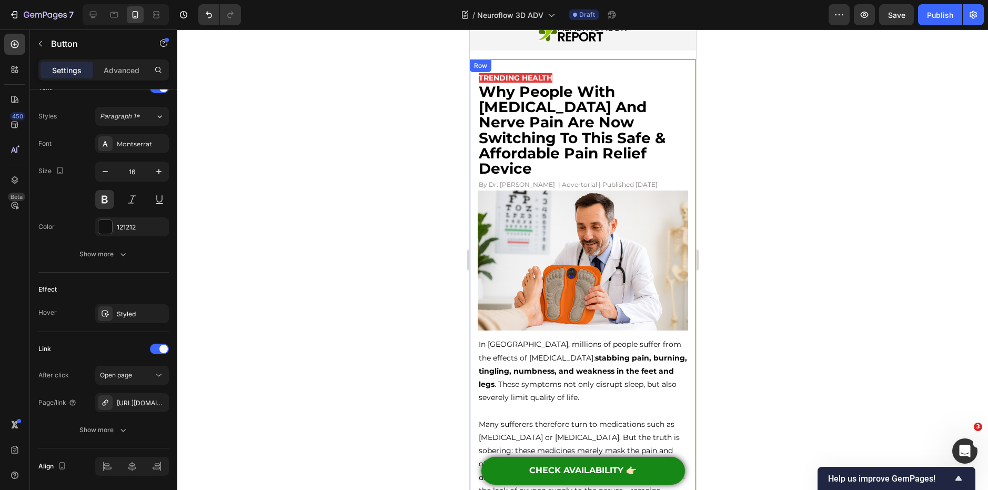
scroll to position [0, 0]
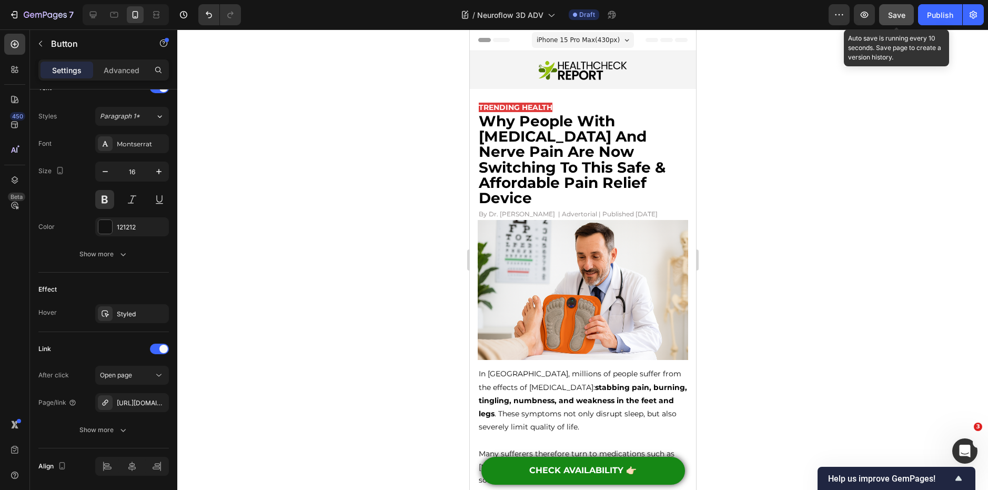
click at [902, 11] on span "Save" at bounding box center [896, 15] width 17 height 9
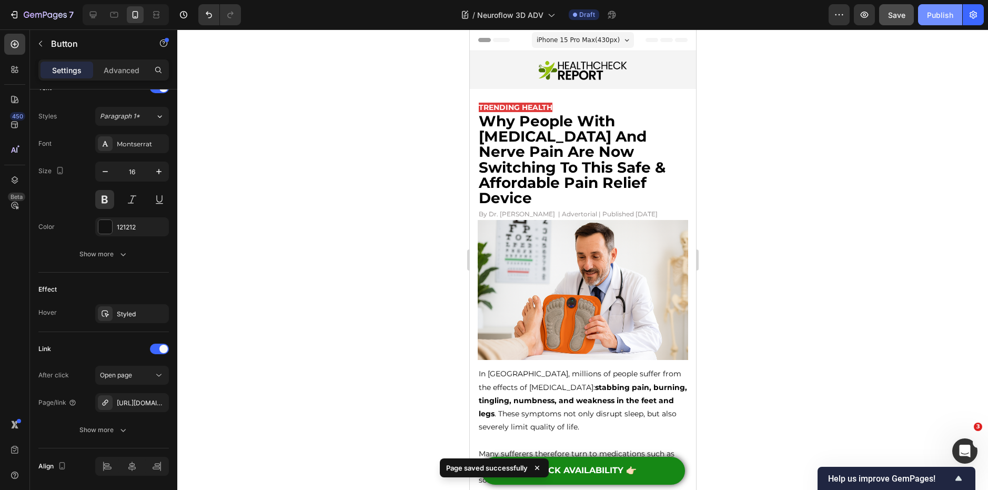
click at [946, 12] on div "Publish" at bounding box center [940, 14] width 26 height 11
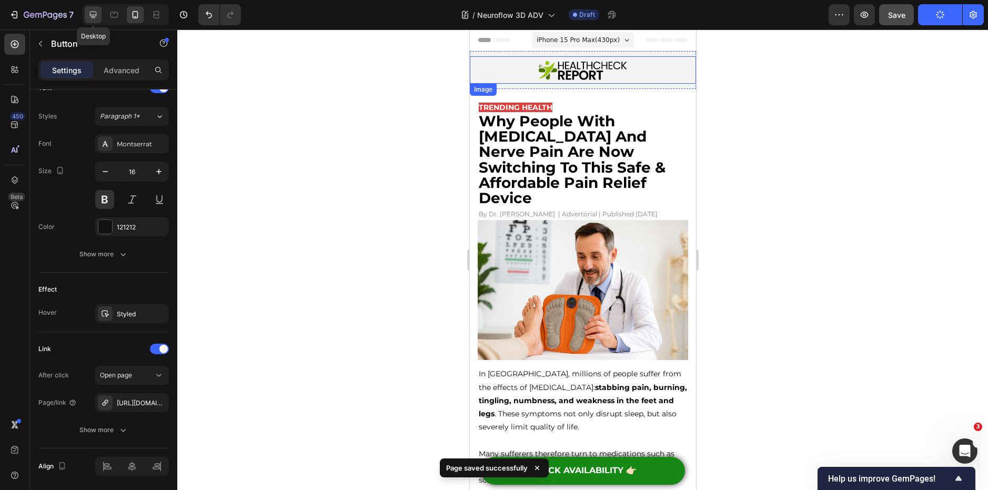
click at [89, 14] on icon at bounding box center [93, 14] width 11 height 11
type input "22"
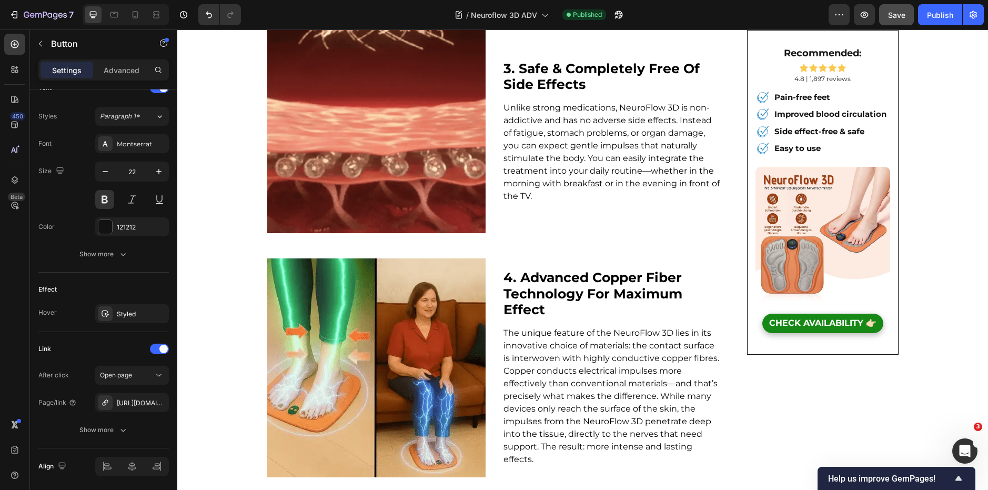
scroll to position [1074, 0]
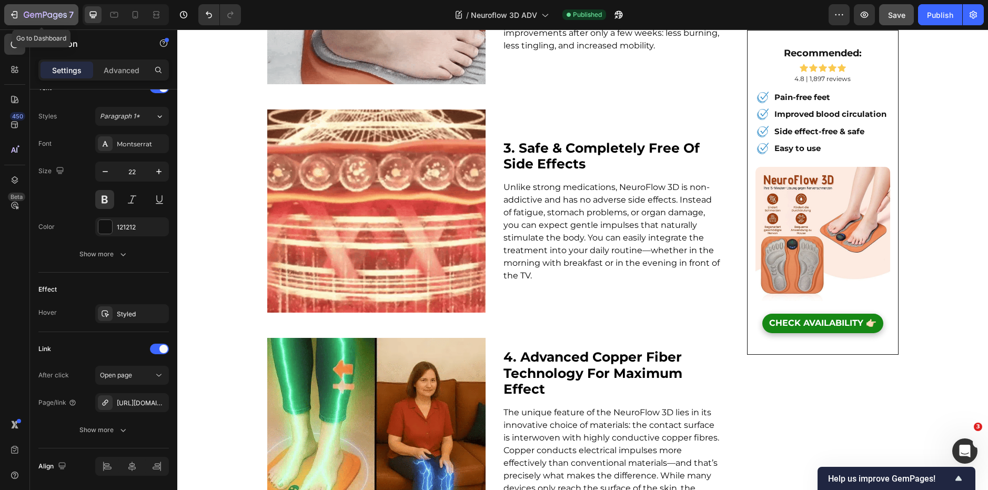
click at [32, 13] on icon "button" at bounding box center [32, 15] width 5 height 5
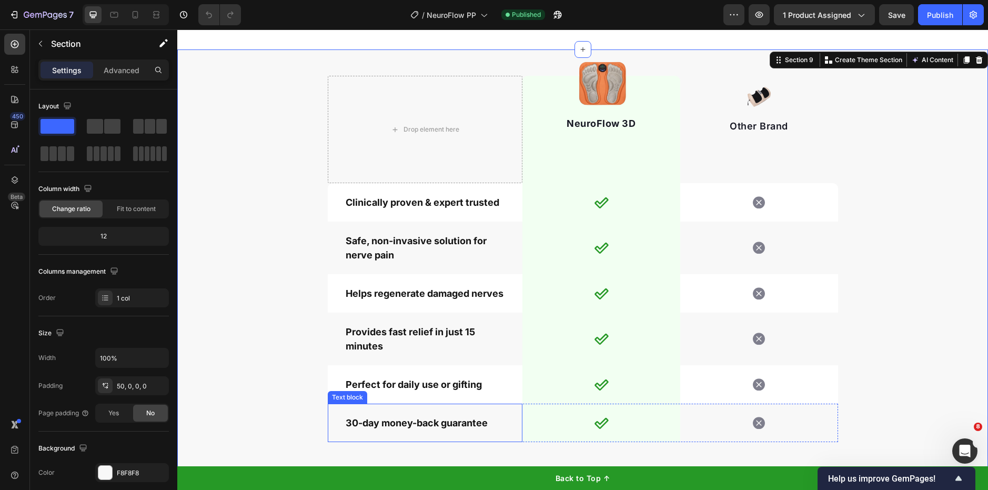
scroll to position [3040, 0]
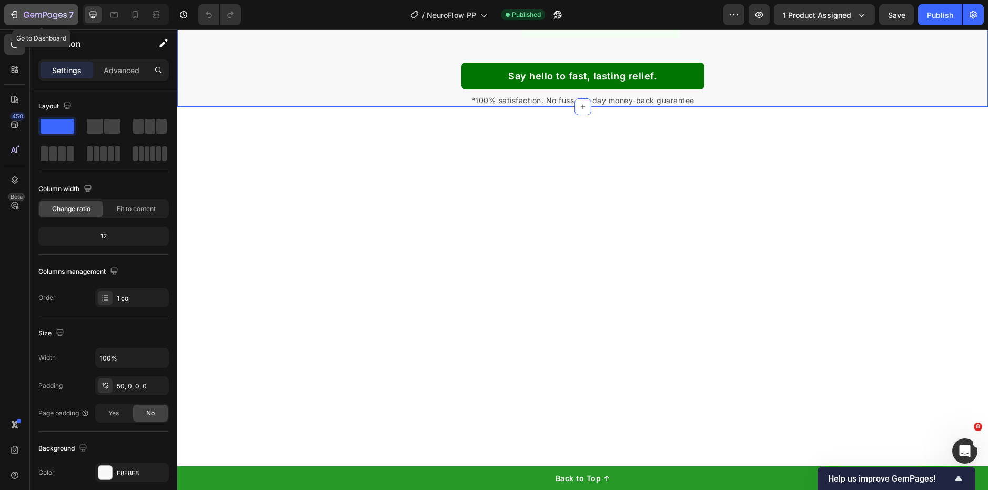
click at [55, 14] on icon "button" at bounding box center [45, 15] width 43 height 9
